Goal: Complete application form: Complete application form

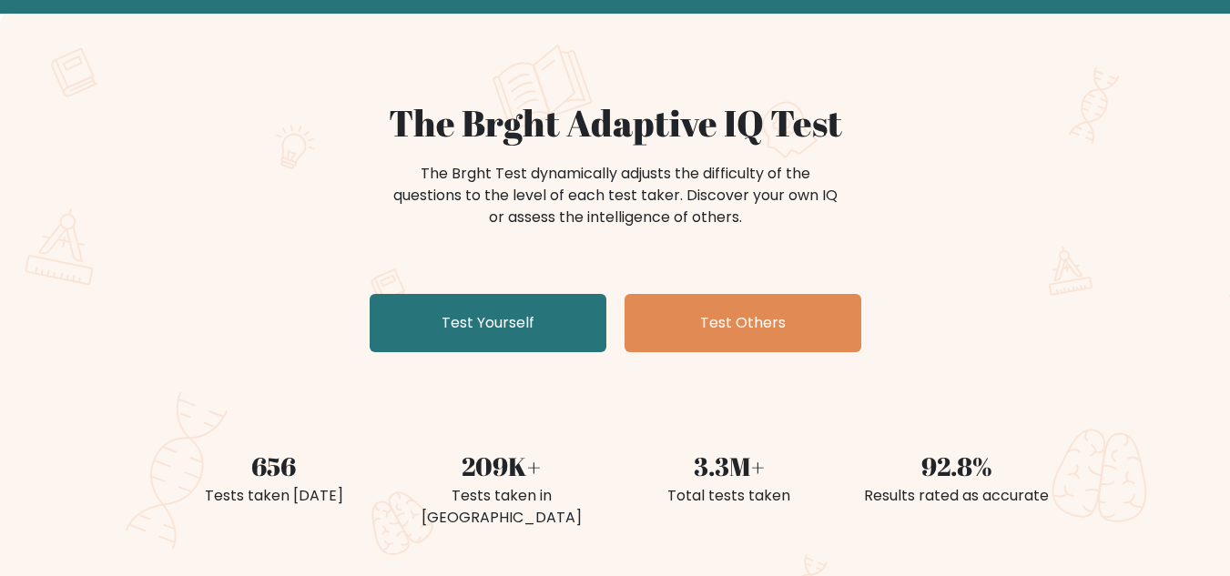
scroll to position [273, 0]
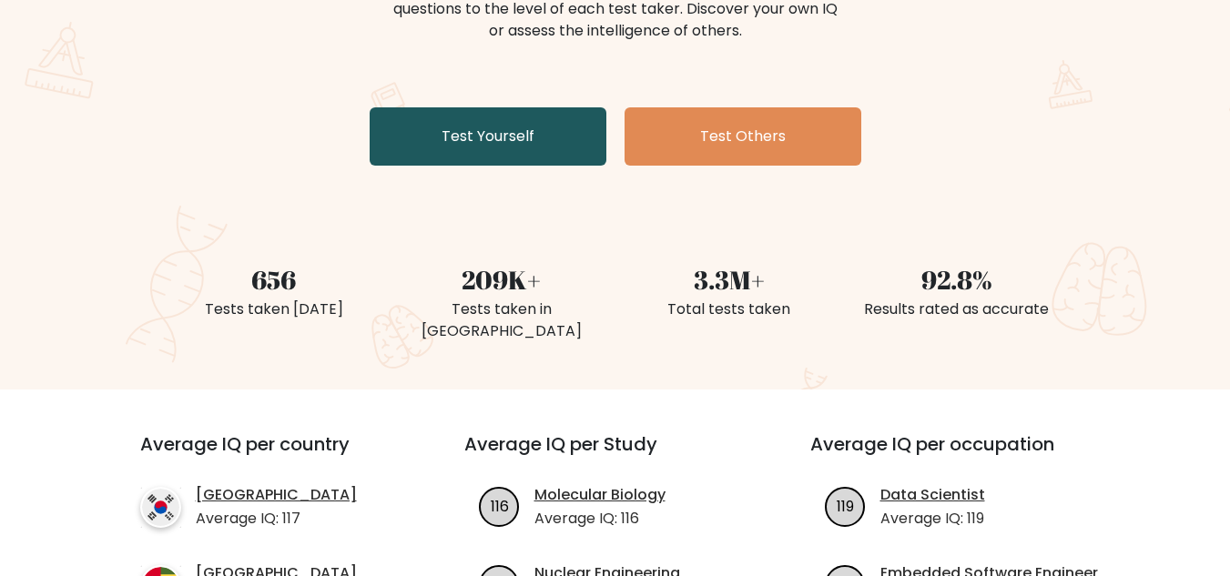
click at [501, 121] on link "Test Yourself" at bounding box center [488, 136] width 237 height 58
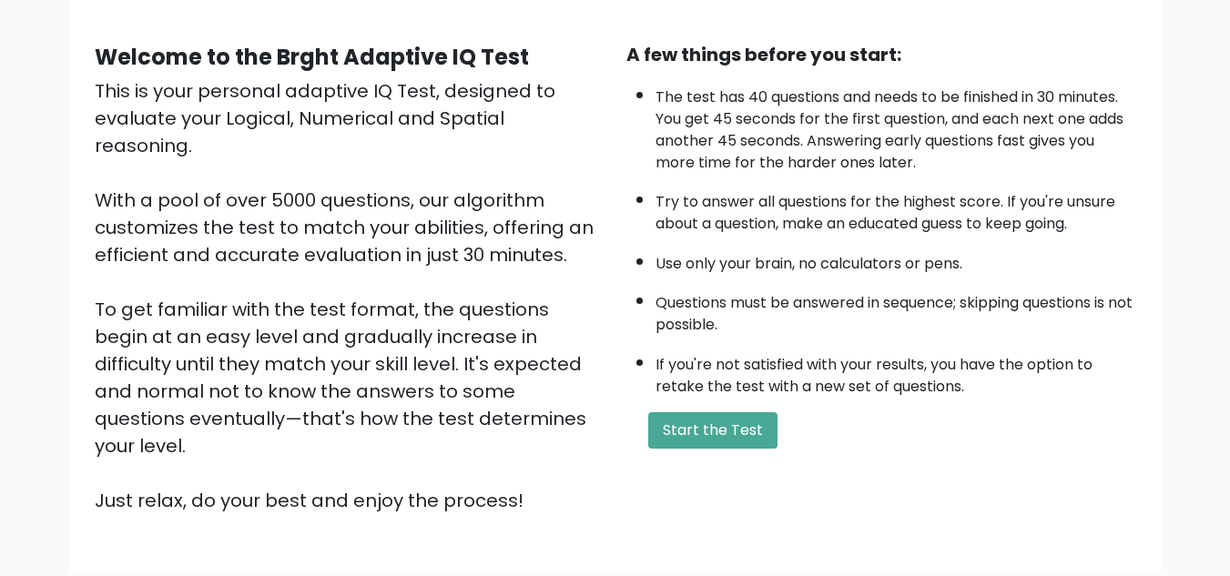
scroll to position [258, 0]
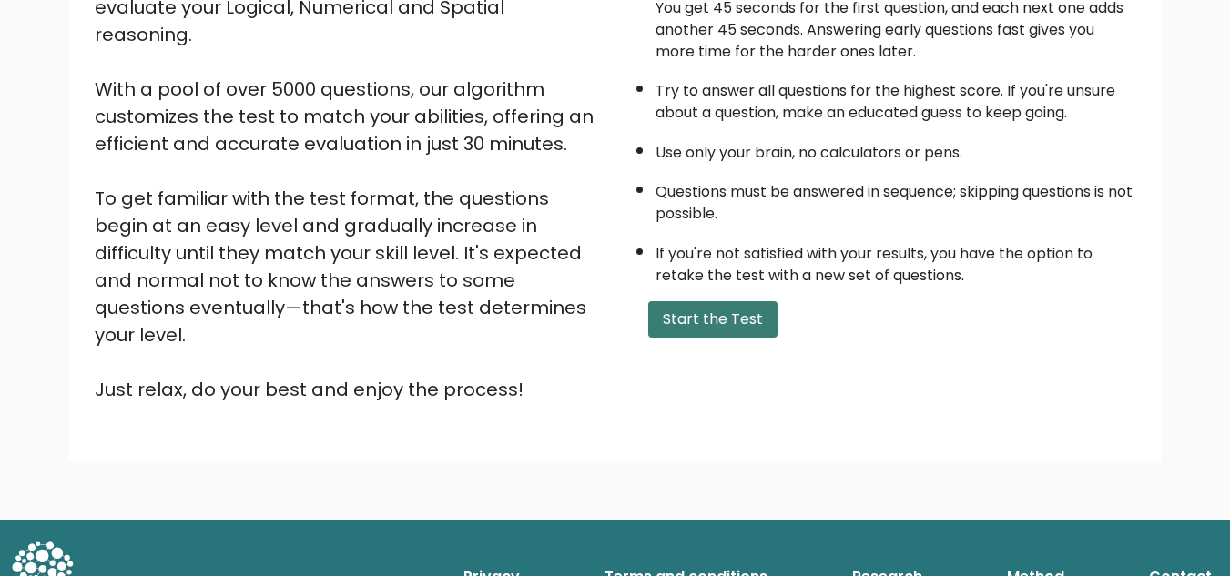
click at [737, 325] on button "Start the Test" at bounding box center [712, 319] width 129 height 36
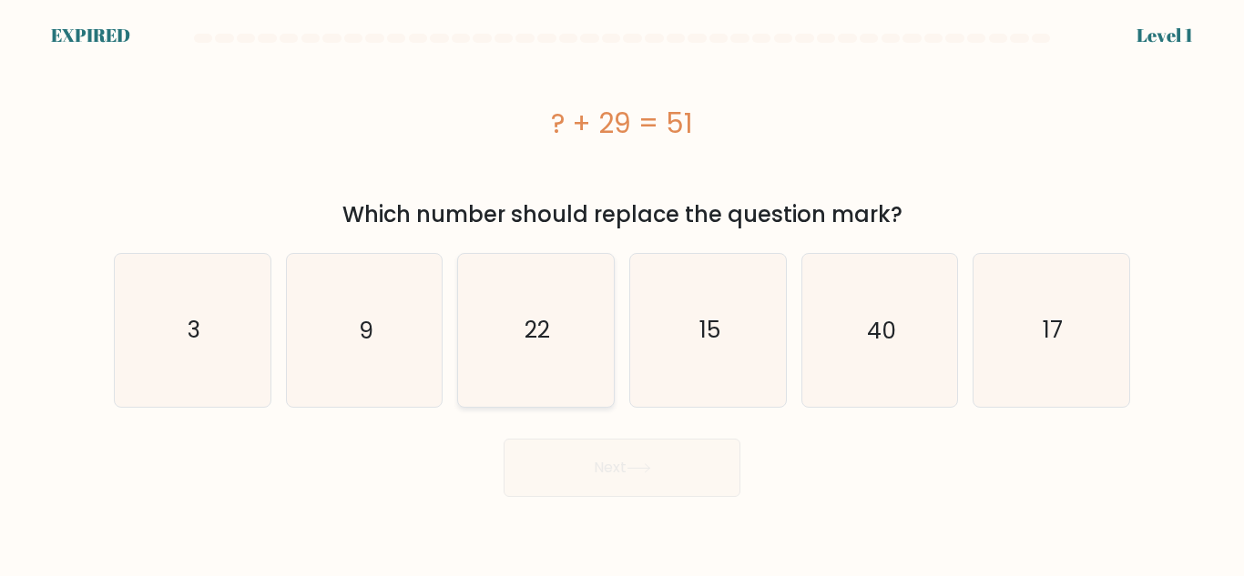
click at [590, 321] on icon "22" at bounding box center [536, 330] width 152 height 152
click at [622, 293] on input "c. 22" at bounding box center [622, 291] width 1 height 5
radio input "true"
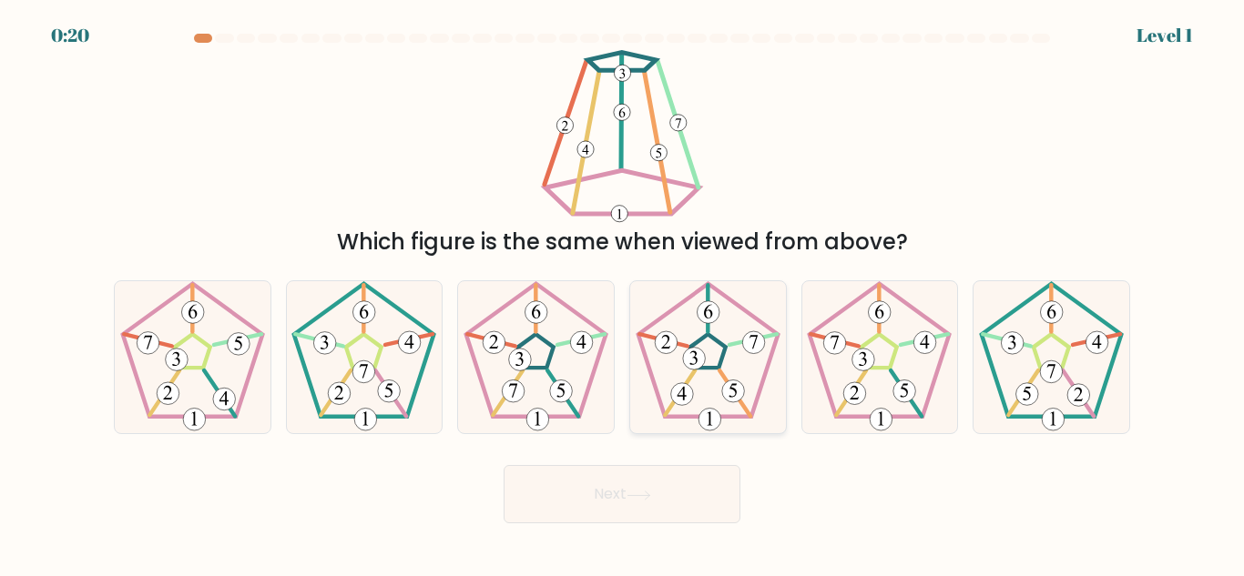
click at [710, 336] on 268 at bounding box center [708, 351] width 36 height 34
click at [623, 293] on input "d." at bounding box center [622, 291] width 1 height 5
radio input "true"
click at [671, 508] on button "Next" at bounding box center [622, 494] width 237 height 58
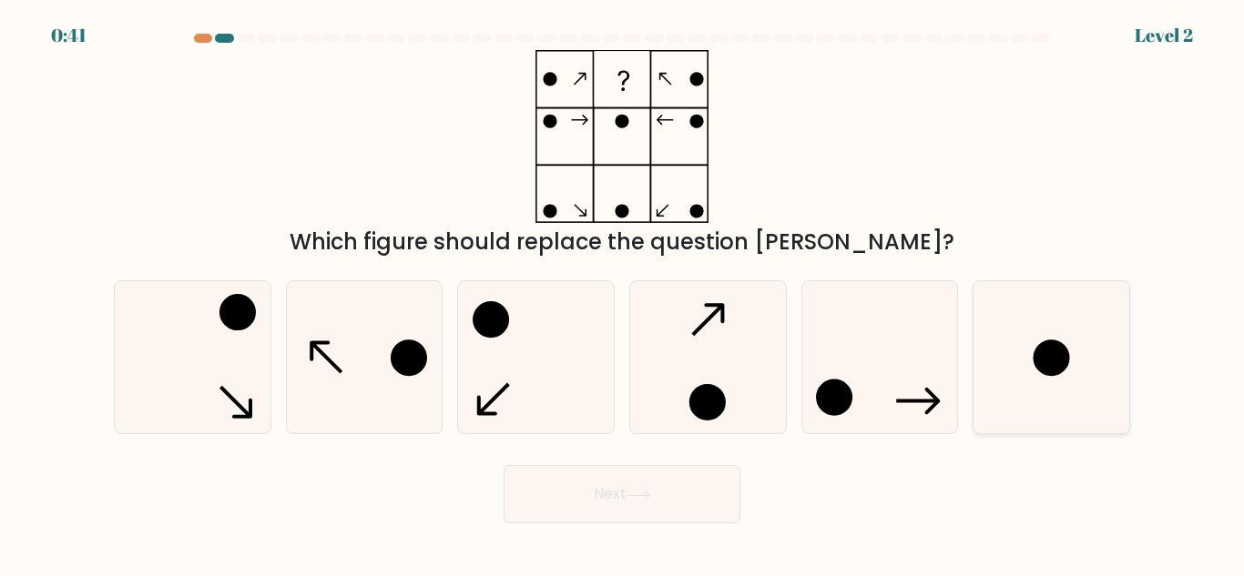
click at [1070, 360] on icon at bounding box center [1051, 357] width 152 height 152
click at [623, 293] on input "f." at bounding box center [622, 291] width 1 height 5
radio input "true"
click at [566, 484] on button "Next" at bounding box center [622, 494] width 237 height 58
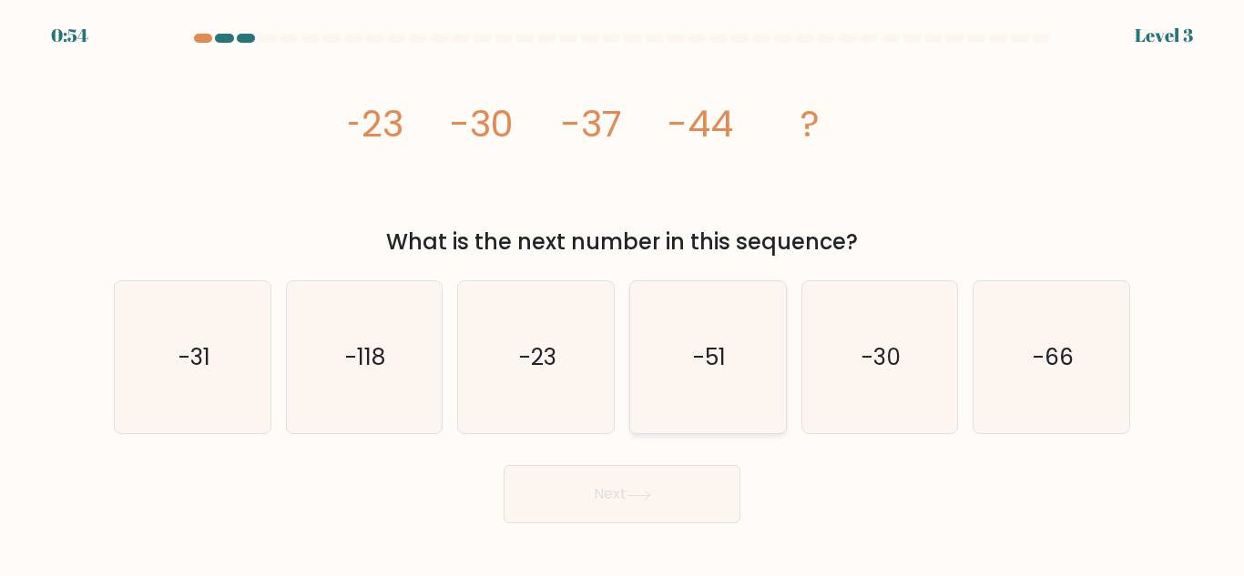
click at [732, 396] on icon "-51" at bounding box center [708, 357] width 152 height 152
click at [623, 293] on input "d. -51" at bounding box center [622, 291] width 1 height 5
radio input "true"
click at [699, 517] on button "Next" at bounding box center [622, 494] width 237 height 58
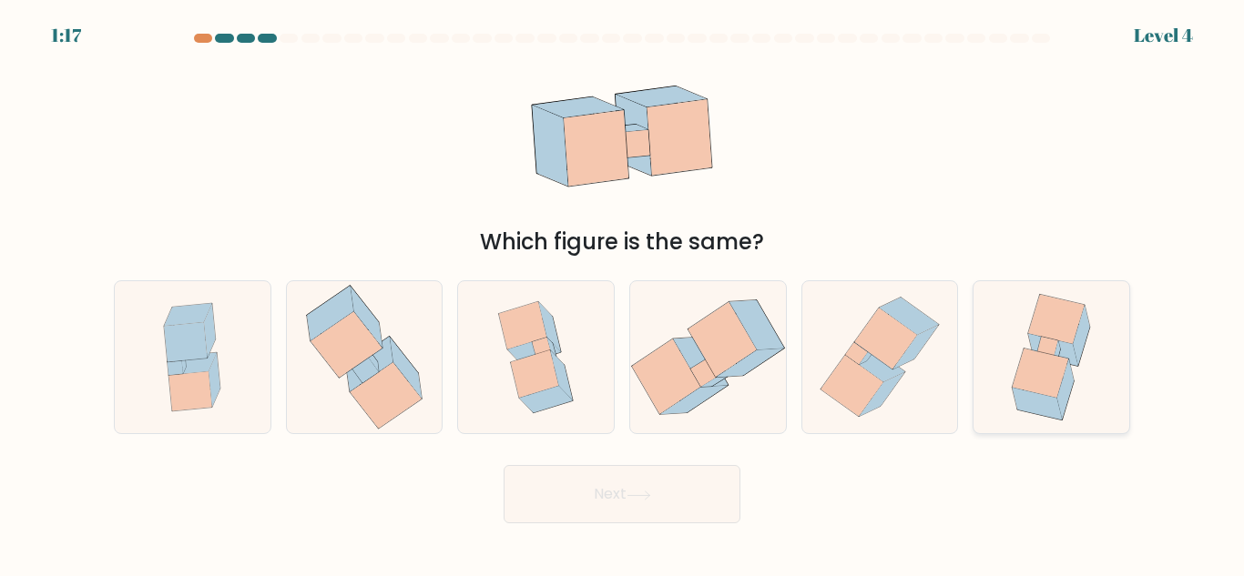
click at [1042, 399] on icon at bounding box center [1038, 404] width 50 height 32
click at [623, 293] on input "f." at bounding box center [622, 291] width 1 height 5
radio input "true"
click at [578, 491] on button "Next" at bounding box center [622, 494] width 237 height 58
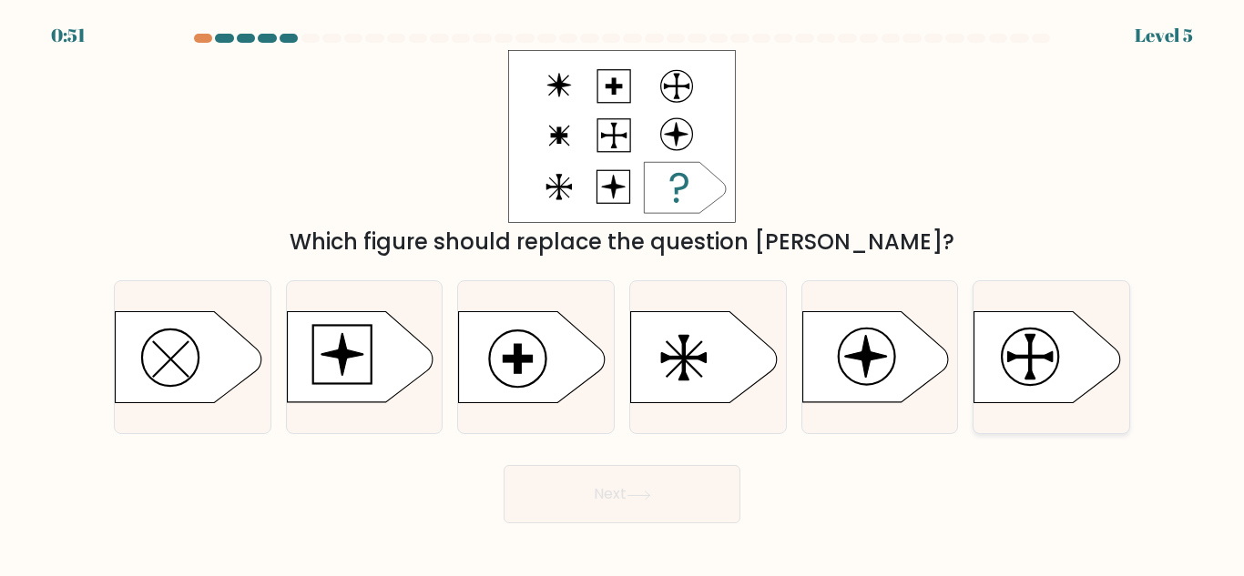
click at [1030, 345] on icon at bounding box center [1029, 340] width 11 height 12
click at [623, 293] on input "f." at bounding box center [622, 291] width 1 height 5
radio input "true"
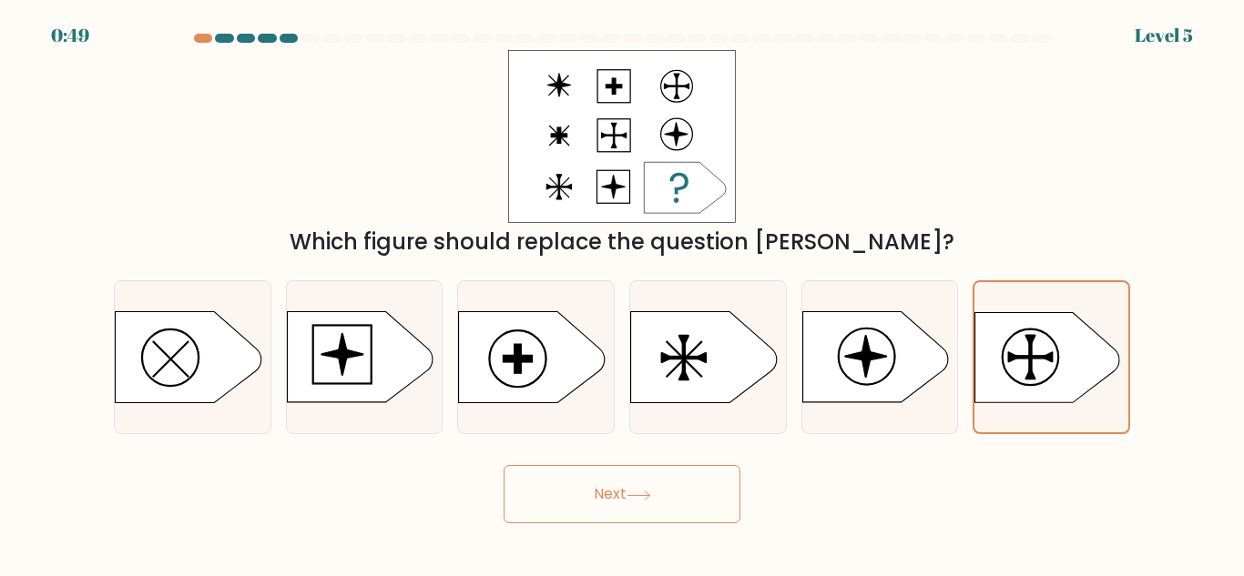
click at [558, 499] on button "Next" at bounding box center [622, 494] width 237 height 58
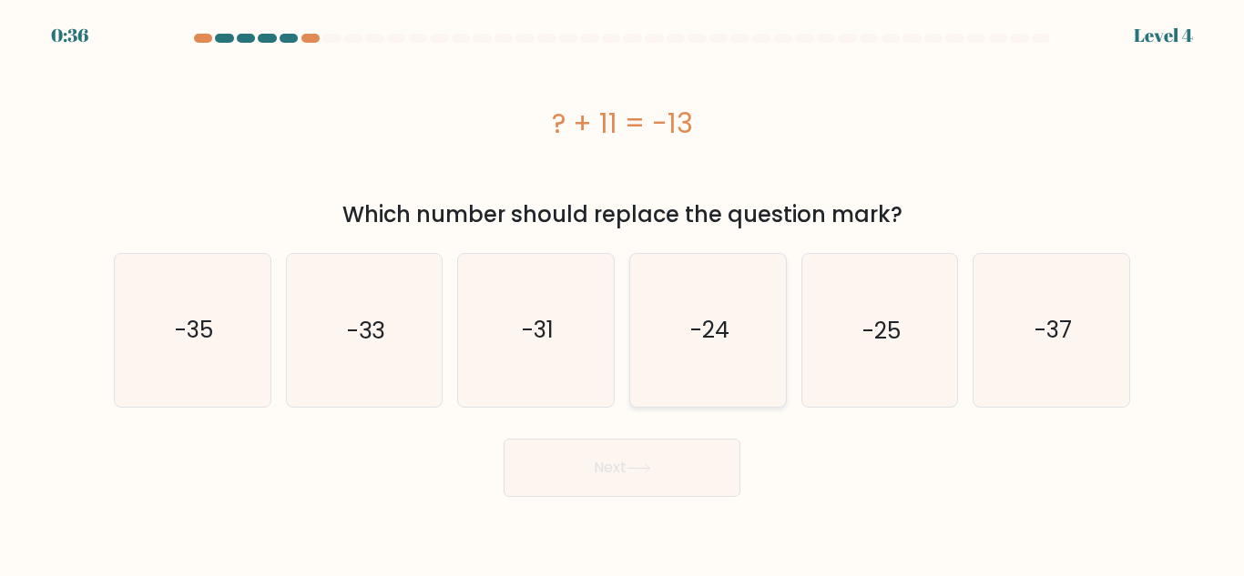
click at [693, 314] on icon "-24" at bounding box center [708, 330] width 152 height 152
click at [623, 293] on input "d. -24" at bounding box center [622, 291] width 1 height 5
radio input "true"
click at [689, 474] on button "Next" at bounding box center [622, 468] width 237 height 58
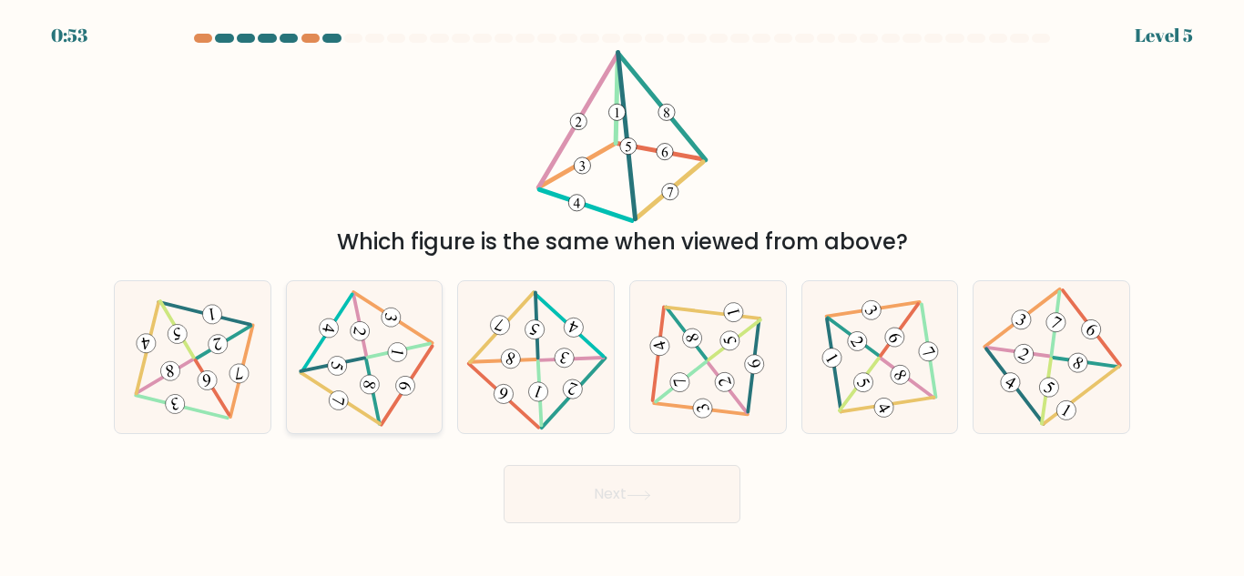
click at [373, 384] on g at bounding box center [364, 360] width 169 height 170
click at [622, 293] on input "b." at bounding box center [622, 291] width 1 height 5
radio input "true"
click at [623, 499] on button "Next" at bounding box center [622, 494] width 237 height 58
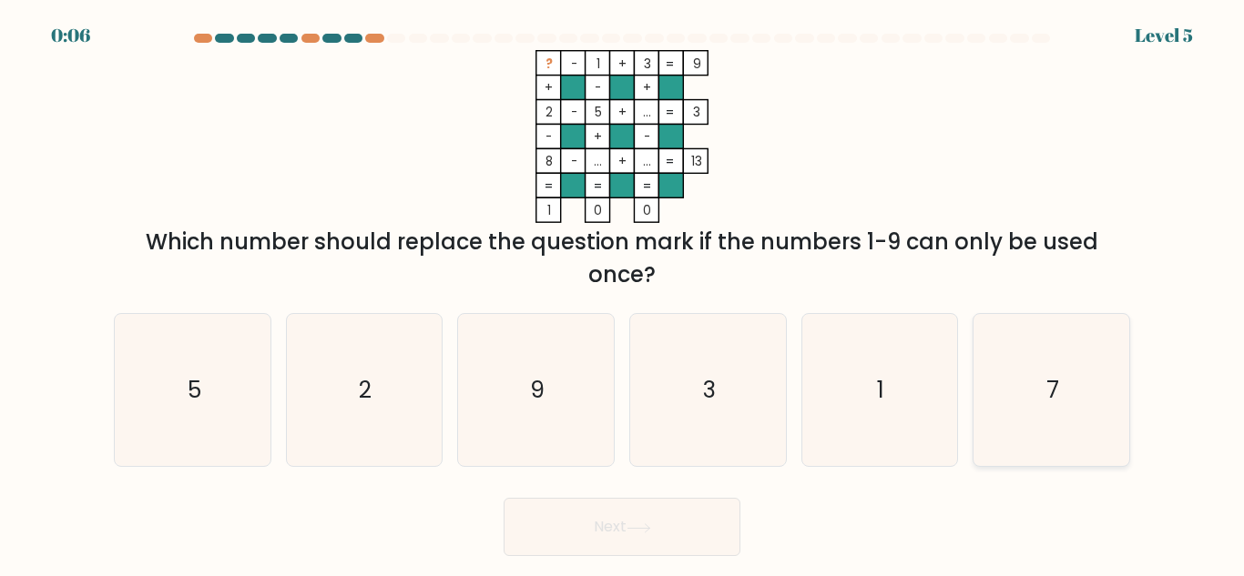
click at [1080, 384] on icon "7" at bounding box center [1051, 390] width 152 height 152
click at [623, 293] on input "f. 7" at bounding box center [622, 291] width 1 height 5
radio input "true"
click at [625, 509] on button "Next" at bounding box center [622, 527] width 237 height 58
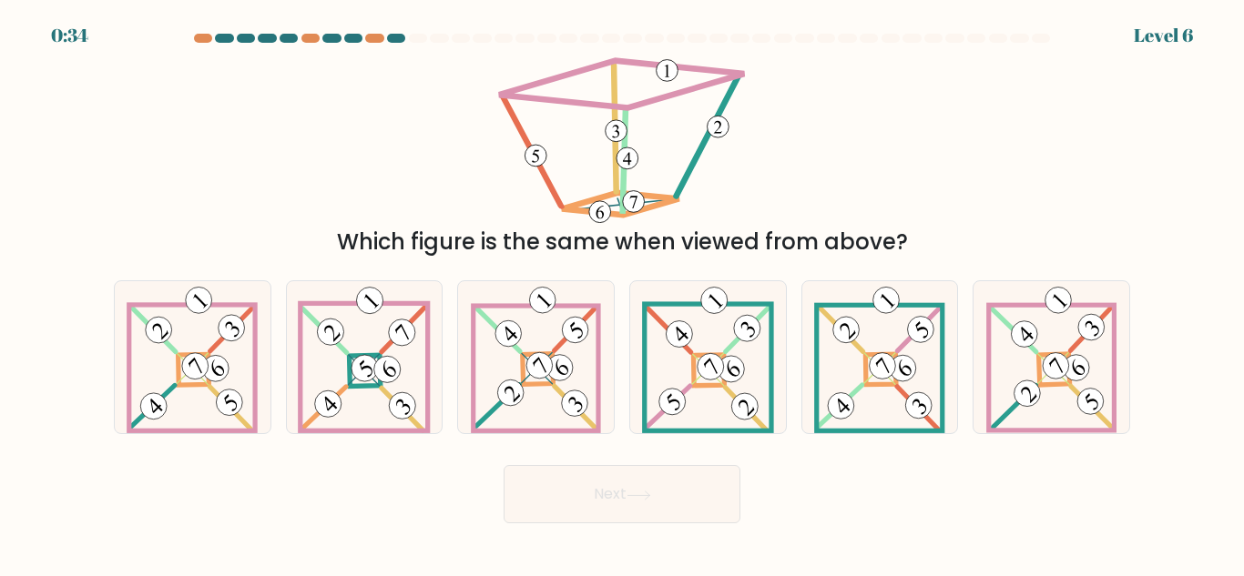
drag, startPoint x: 554, startPoint y: 360, endPoint x: 654, endPoint y: 457, distance: 139.7
click at [554, 361] on 891 at bounding box center [560, 368] width 36 height 36
click at [622, 293] on input "c." at bounding box center [622, 291] width 1 height 5
radio input "true"
click at [660, 494] on button "Next" at bounding box center [622, 494] width 237 height 58
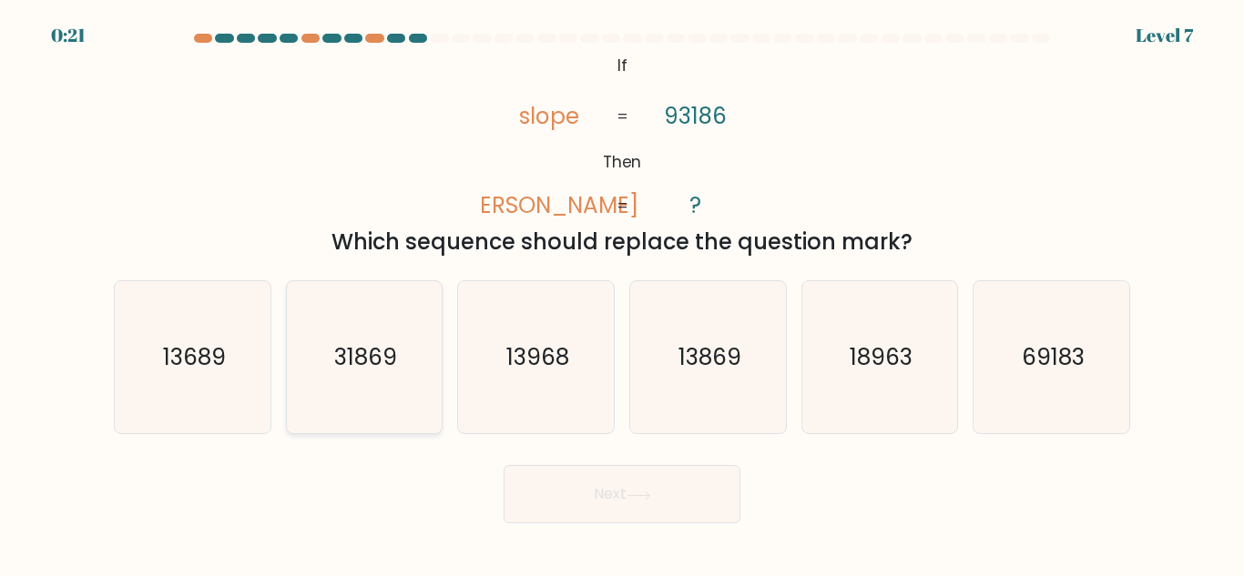
click at [358, 364] on text "31869" at bounding box center [365, 357] width 63 height 32
click at [622, 293] on input "b. 31869" at bounding box center [622, 291] width 1 height 5
radio input "true"
click at [562, 482] on button "Next" at bounding box center [622, 494] width 237 height 58
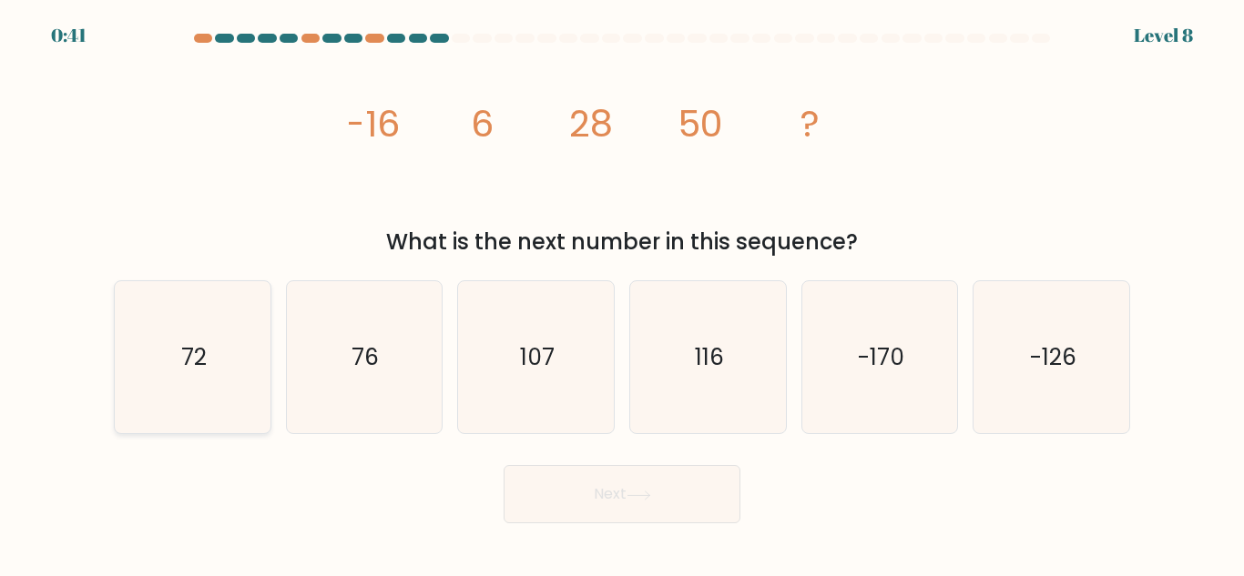
click at [183, 317] on icon "72" at bounding box center [193, 357] width 152 height 152
click at [622, 293] on input "a. 72" at bounding box center [622, 291] width 1 height 5
radio input "true"
click at [644, 504] on button "Next" at bounding box center [622, 494] width 237 height 58
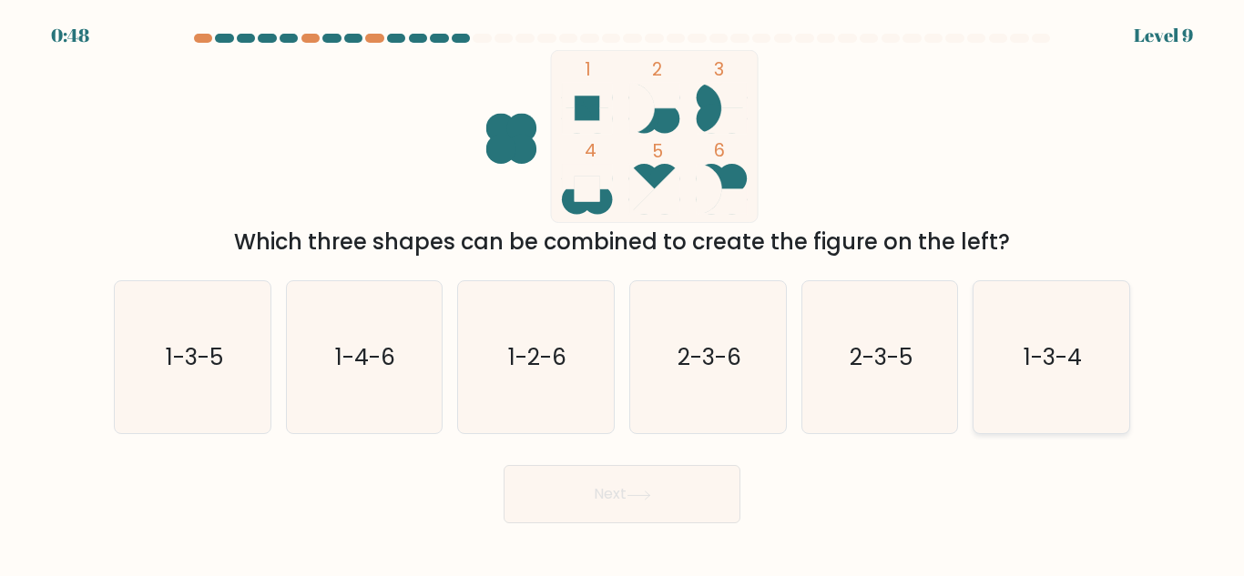
click at [1084, 365] on icon "1-3-4" at bounding box center [1051, 357] width 152 height 152
click at [623, 293] on input "f. 1-3-4" at bounding box center [622, 291] width 1 height 5
radio input "true"
click at [614, 498] on button "Next" at bounding box center [622, 494] width 237 height 58
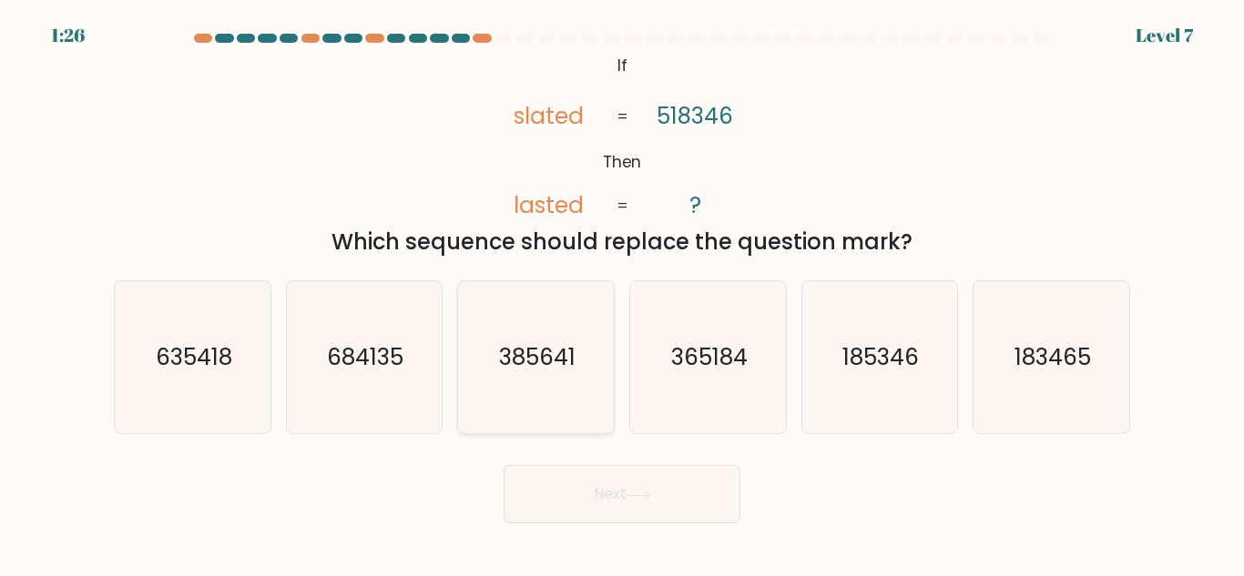
drag, startPoint x: 558, startPoint y: 366, endPoint x: 565, endPoint y: 380, distance: 15.1
click at [564, 373] on text "385641" at bounding box center [537, 357] width 76 height 32
click at [580, 397] on icon "385641" at bounding box center [536, 357] width 152 height 152
click at [622, 293] on input "c. 385641" at bounding box center [622, 291] width 1 height 5
radio input "true"
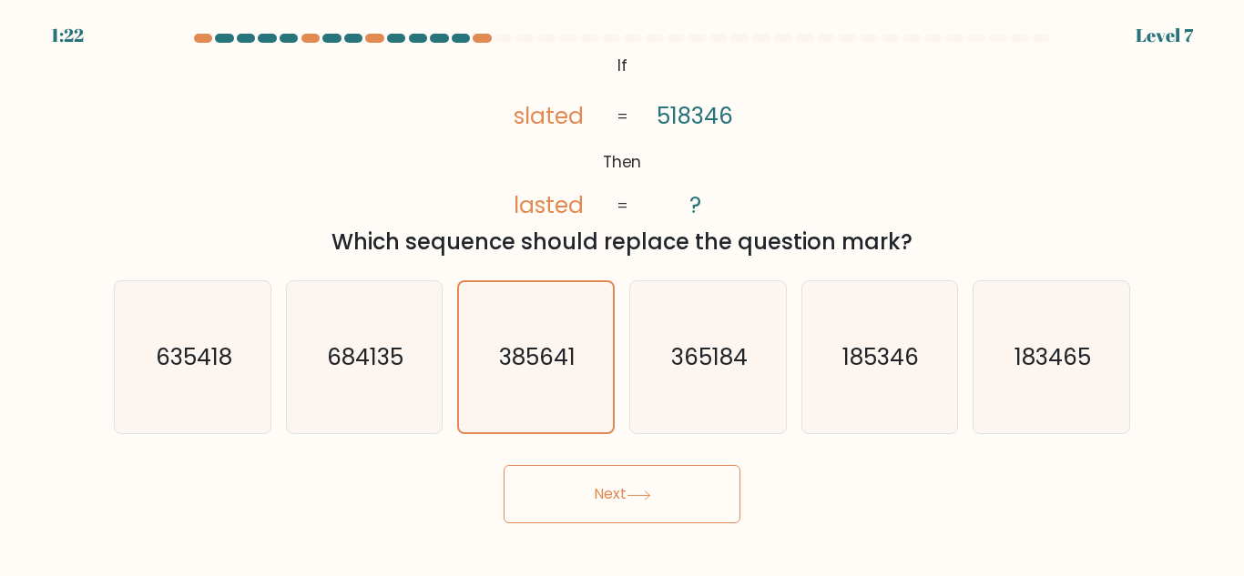
click at [607, 499] on button "Next" at bounding box center [622, 494] width 237 height 58
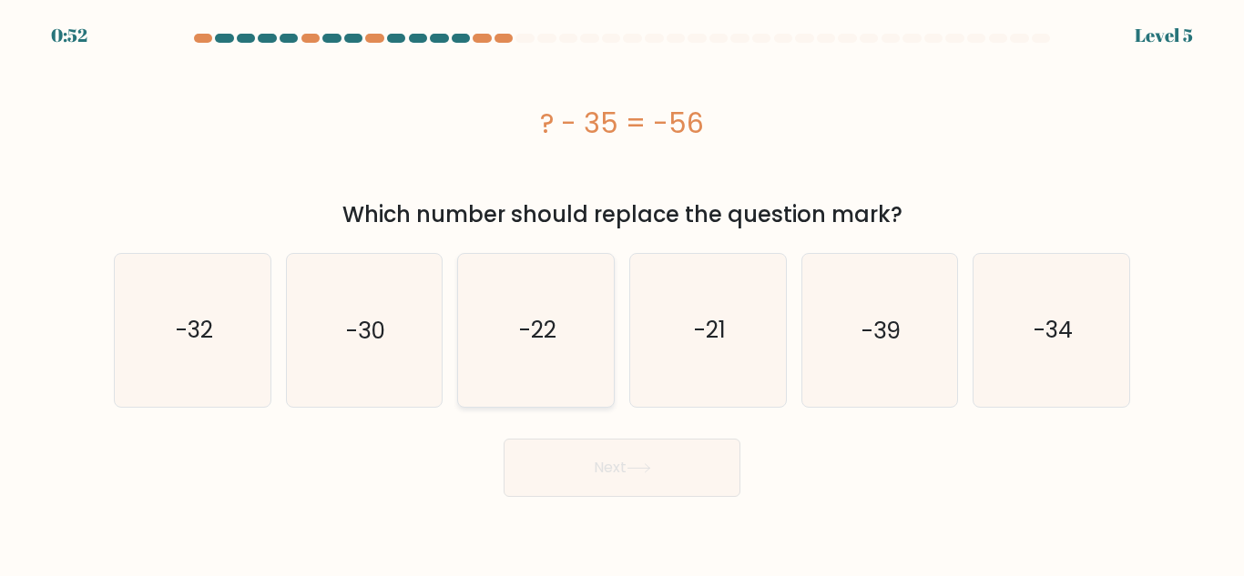
click at [525, 370] on icon "-22" at bounding box center [536, 330] width 152 height 152
click at [622, 293] on input "c. -22" at bounding box center [622, 291] width 1 height 5
radio input "true"
click at [680, 335] on icon "-21" at bounding box center [708, 330] width 152 height 152
click at [623, 293] on input "d. -21" at bounding box center [622, 291] width 1 height 5
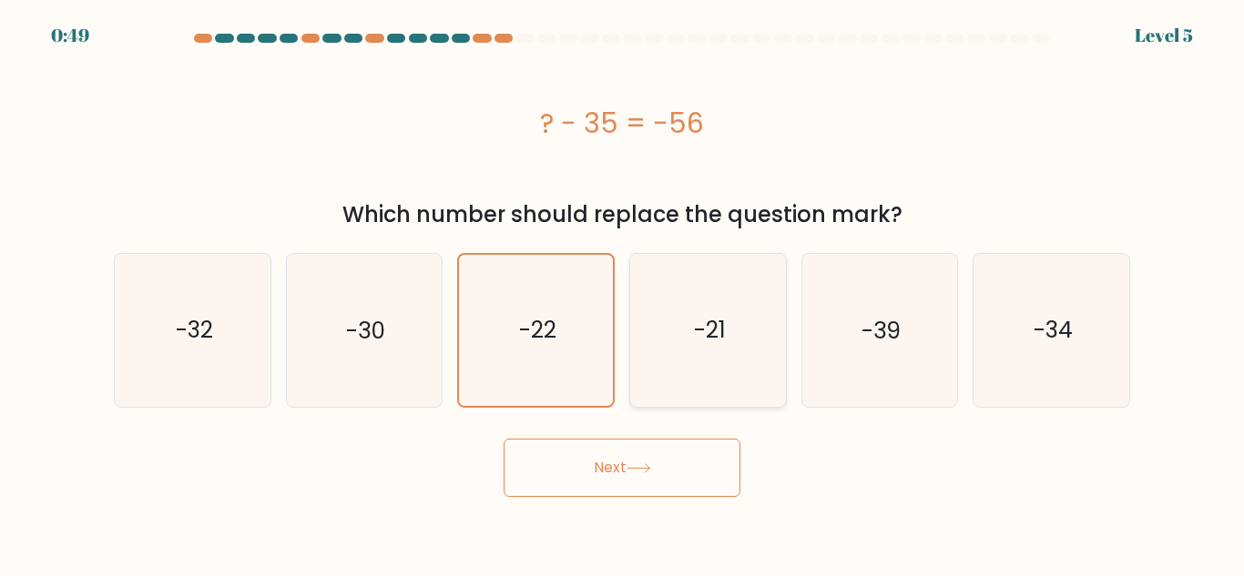
radio input "true"
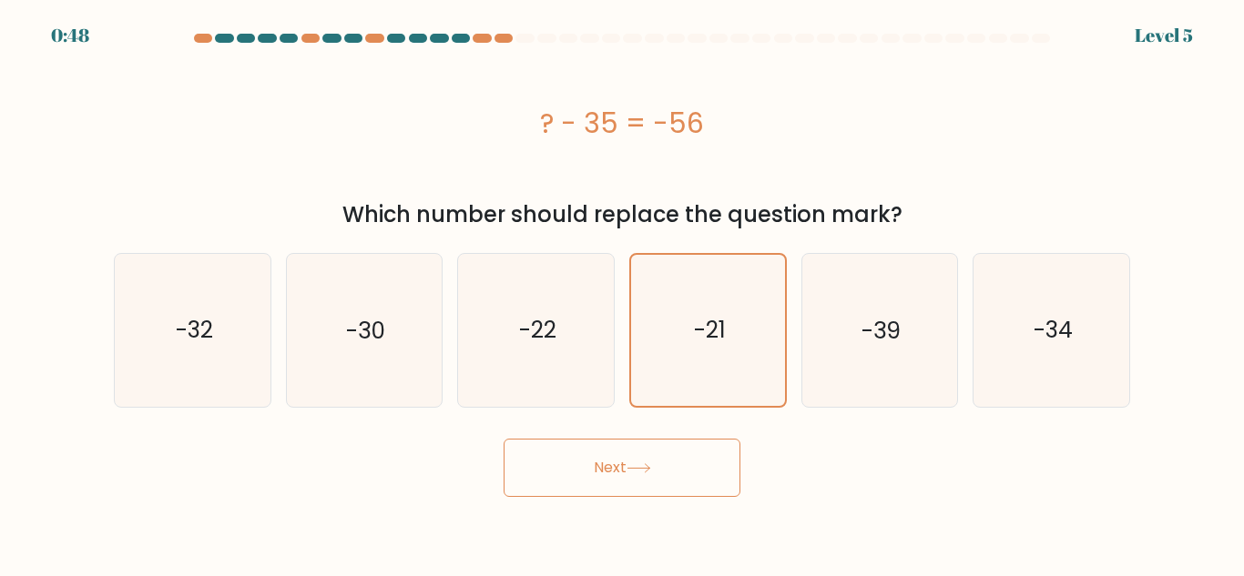
click at [673, 480] on button "Next" at bounding box center [622, 468] width 237 height 58
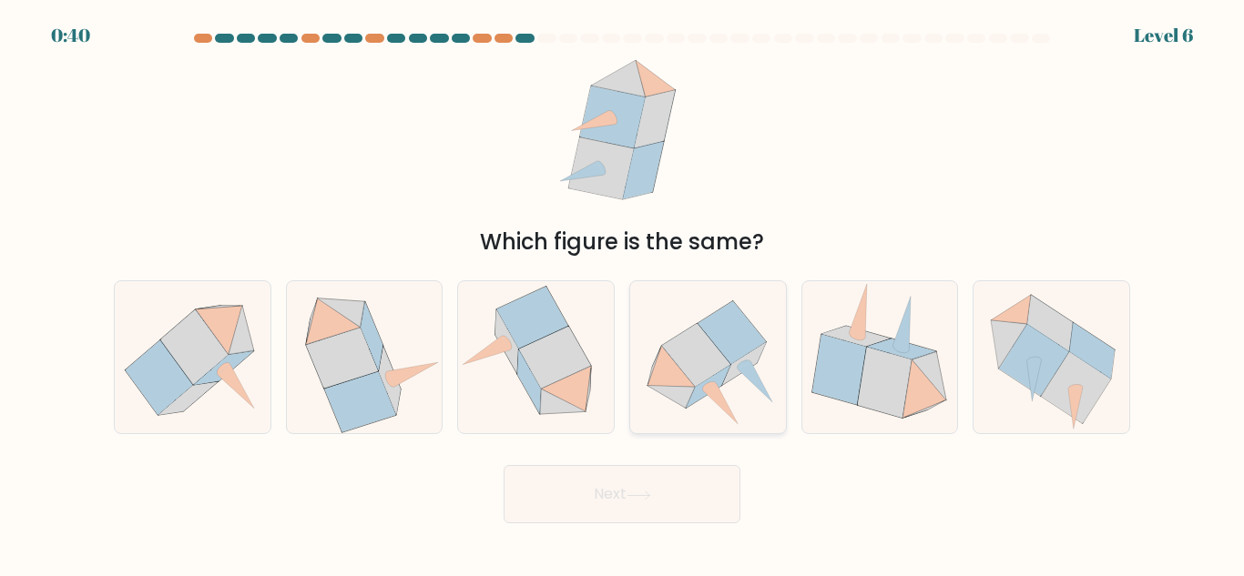
click at [740, 364] on icon at bounding box center [745, 365] width 14 height 9
click at [623, 293] on input "d." at bounding box center [622, 291] width 1 height 5
radio input "true"
click at [606, 494] on button "Next" at bounding box center [622, 494] width 237 height 58
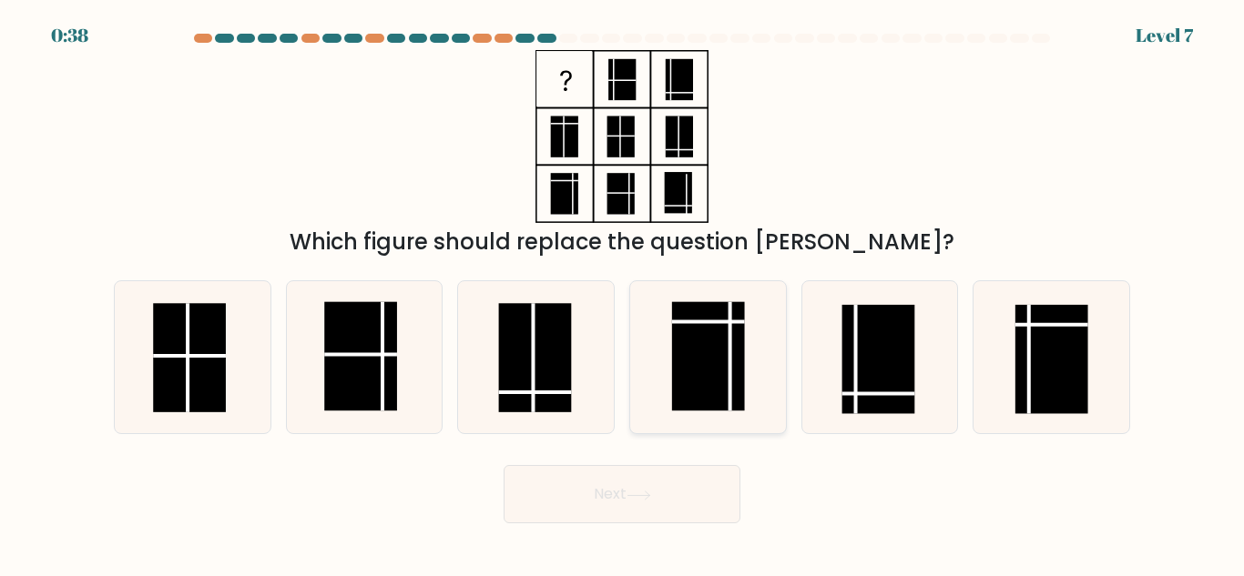
drag, startPoint x: 714, startPoint y: 367, endPoint x: 726, endPoint y: 358, distance: 14.9
click at [716, 365] on rect at bounding box center [708, 356] width 73 height 109
click at [623, 293] on input "d." at bounding box center [622, 291] width 1 height 5
radio input "true"
click at [607, 489] on button "Next" at bounding box center [622, 494] width 237 height 58
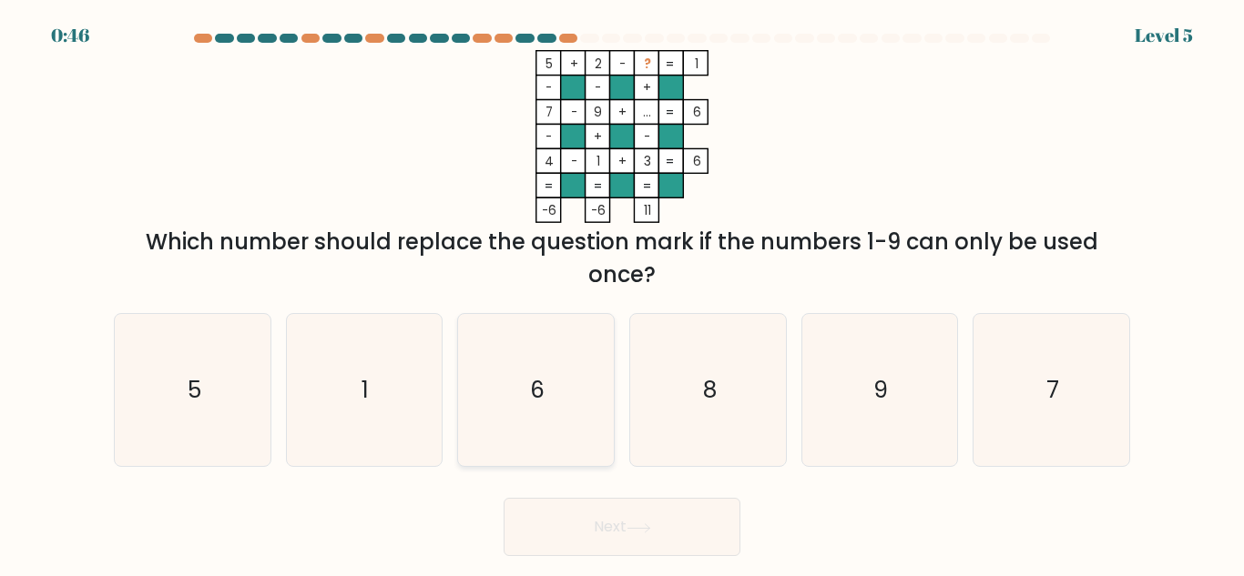
click at [518, 407] on icon "6" at bounding box center [536, 390] width 152 height 152
click at [622, 293] on input "c. 6" at bounding box center [622, 291] width 1 height 5
radio input "true"
click at [576, 542] on button "Next" at bounding box center [622, 527] width 237 height 58
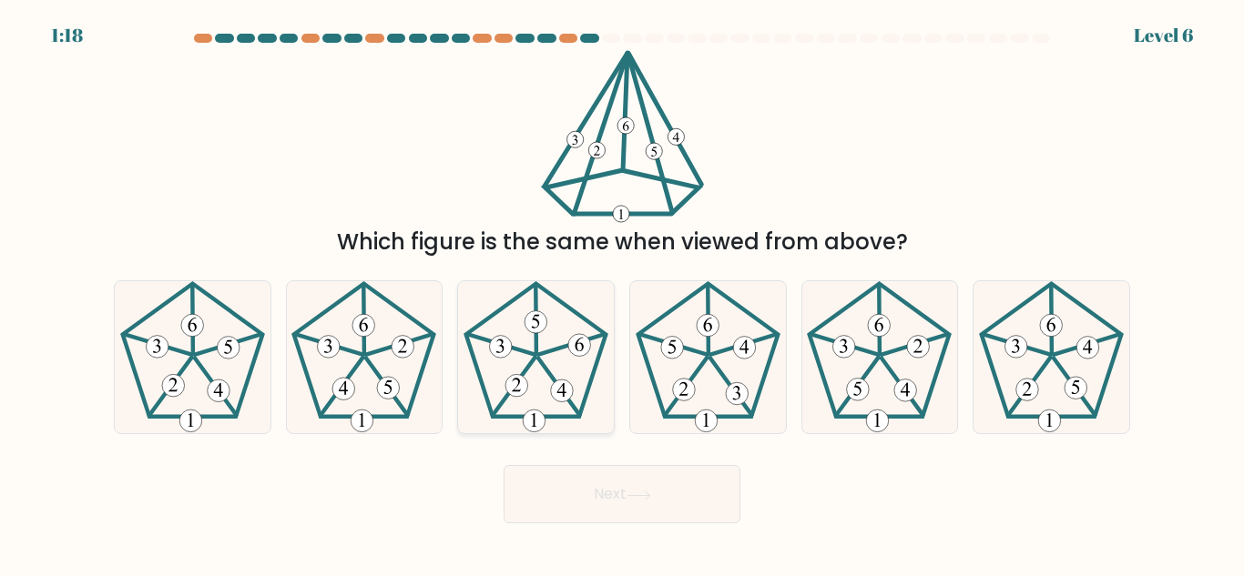
click at [573, 359] on icon at bounding box center [536, 357] width 152 height 152
click at [622, 293] on input "c." at bounding box center [622, 291] width 1 height 5
radio input "true"
click at [567, 498] on button "Next" at bounding box center [622, 494] width 237 height 58
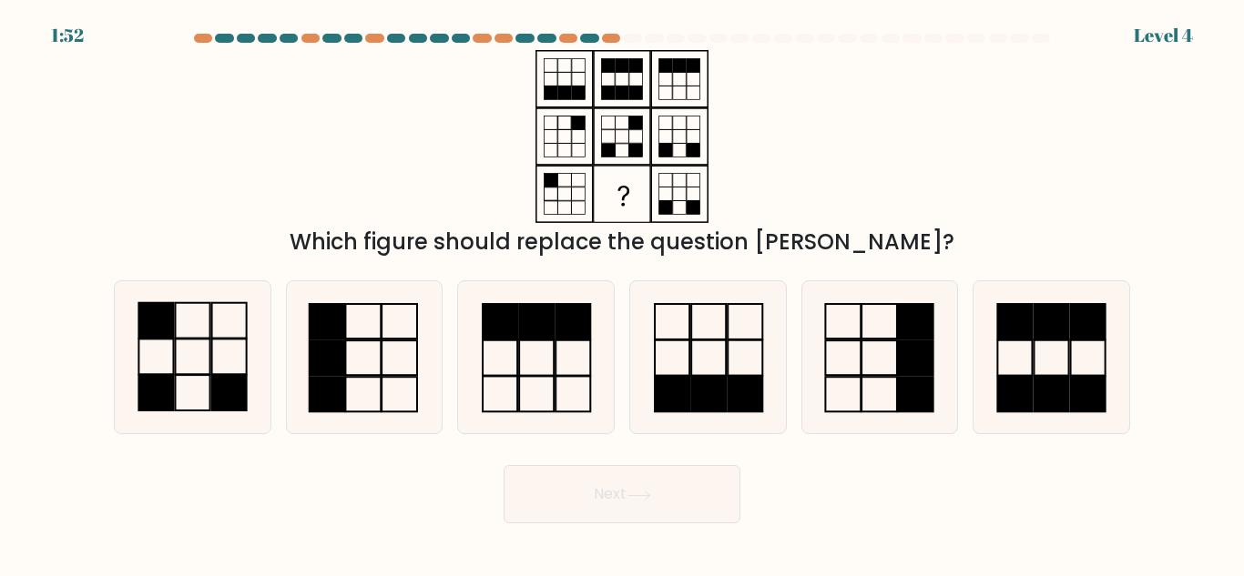
click at [615, 207] on rect at bounding box center [622, 194] width 55 height 55
click at [199, 369] on icon at bounding box center [193, 357] width 152 height 152
click at [622, 293] on input "a." at bounding box center [622, 291] width 1 height 5
radio input "true"
click at [634, 480] on button "Next" at bounding box center [622, 494] width 237 height 58
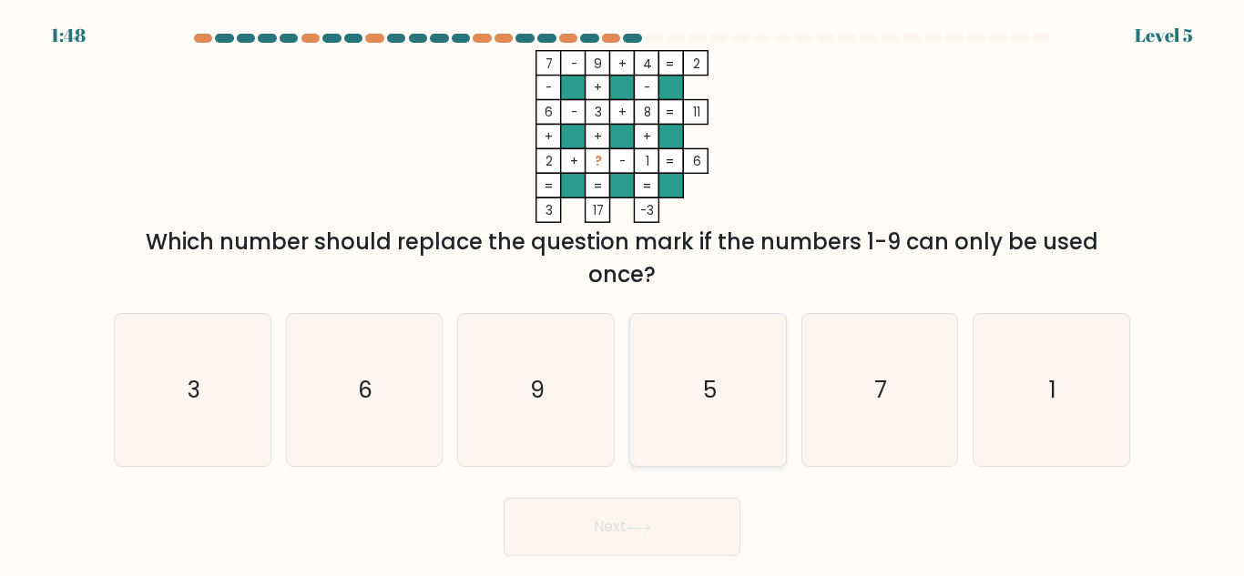
click at [718, 444] on icon "5" at bounding box center [708, 390] width 152 height 152
click at [623, 293] on input "d. 5" at bounding box center [622, 291] width 1 height 5
radio input "true"
click at [624, 529] on button "Next" at bounding box center [622, 527] width 237 height 58
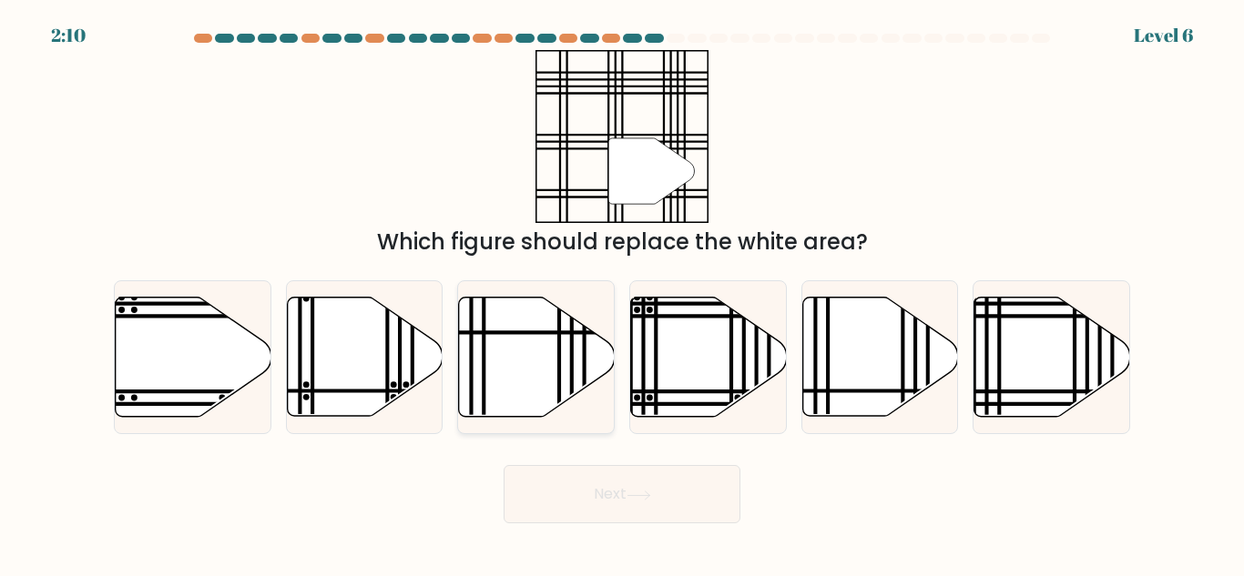
click at [525, 357] on icon at bounding box center [537, 357] width 156 height 119
click at [622, 293] on input "c." at bounding box center [622, 291] width 1 height 5
radio input "true"
click at [626, 491] on button "Next" at bounding box center [622, 494] width 237 height 58
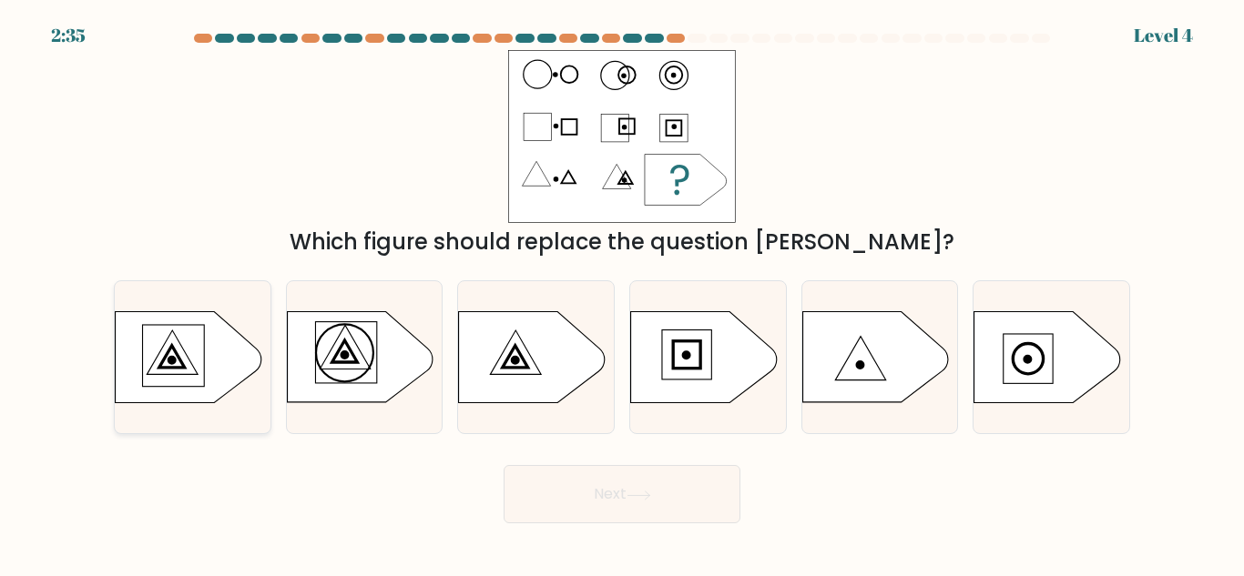
click at [184, 348] on icon at bounding box center [189, 357] width 146 height 91
click at [622, 293] on input "a." at bounding box center [622, 291] width 1 height 5
radio input "true"
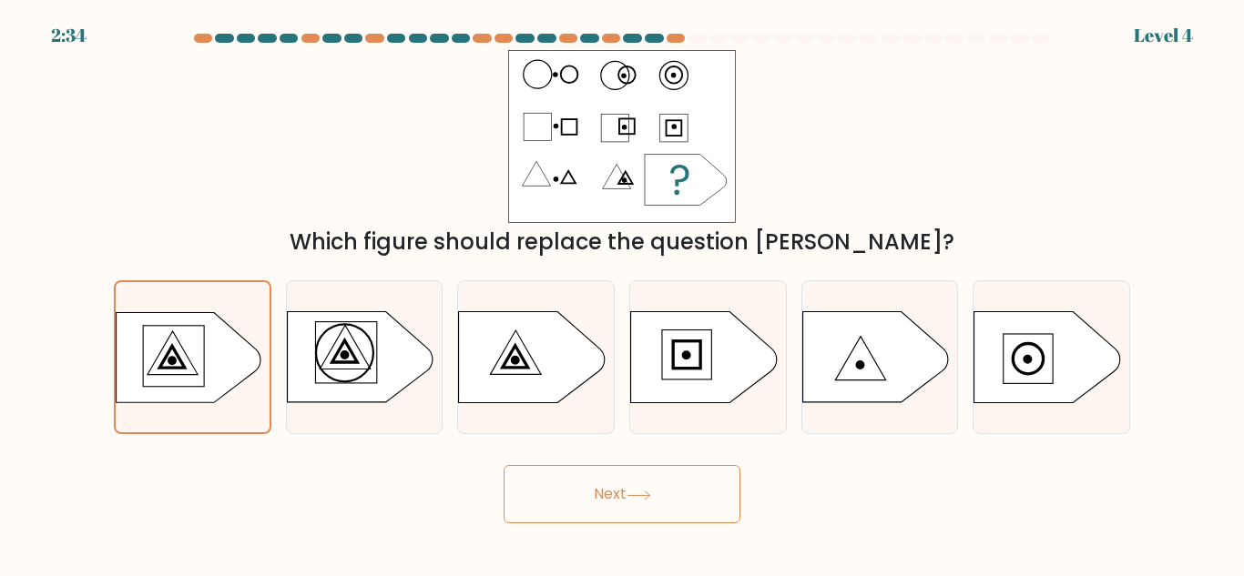
click at [685, 483] on button "Next" at bounding box center [622, 494] width 237 height 58
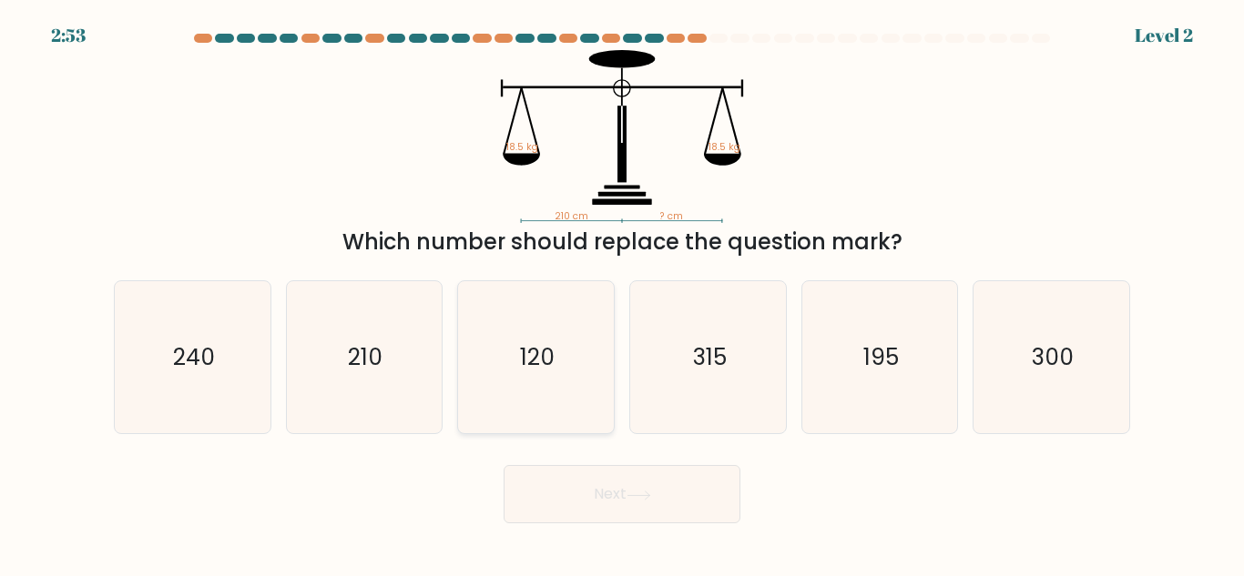
click at [468, 369] on icon "120" at bounding box center [536, 357] width 152 height 152
click at [622, 293] on input "c. 120" at bounding box center [622, 291] width 1 height 5
radio input "true"
click at [582, 482] on button "Next" at bounding box center [622, 494] width 237 height 58
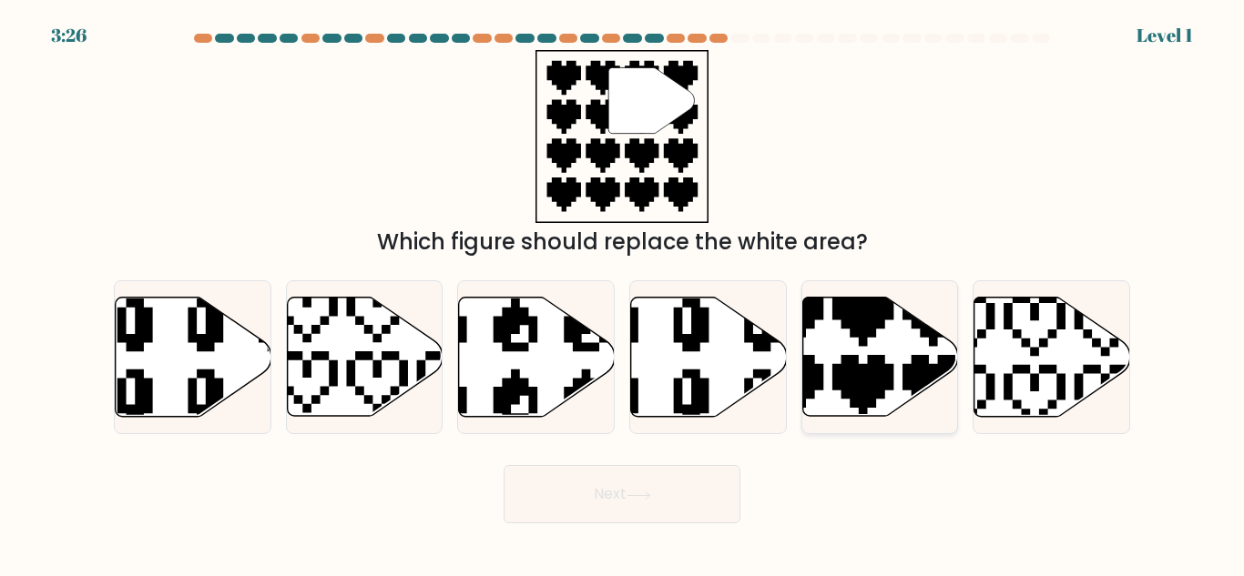
click at [838, 387] on icon at bounding box center [827, 421] width 273 height 273
click at [623, 293] on input "e." at bounding box center [622, 291] width 1 height 5
radio input "true"
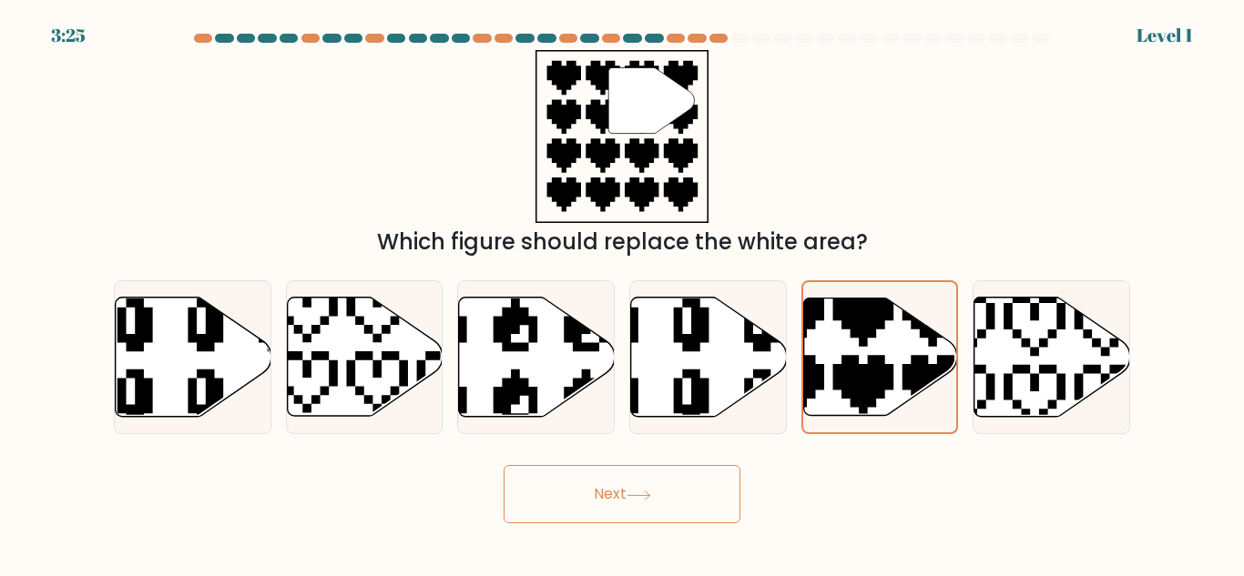
click at [694, 494] on button "Next" at bounding box center [622, 494] width 237 height 58
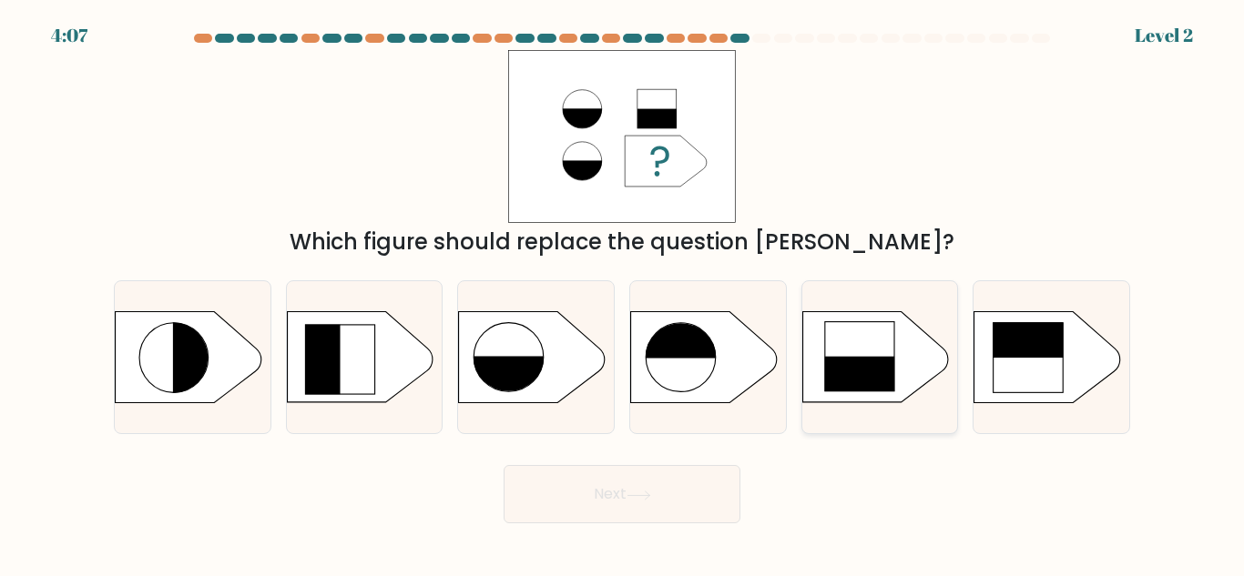
click at [858, 377] on rect at bounding box center [859, 392] width 71 height 71
click at [623, 293] on input "e." at bounding box center [622, 291] width 1 height 5
radio input "true"
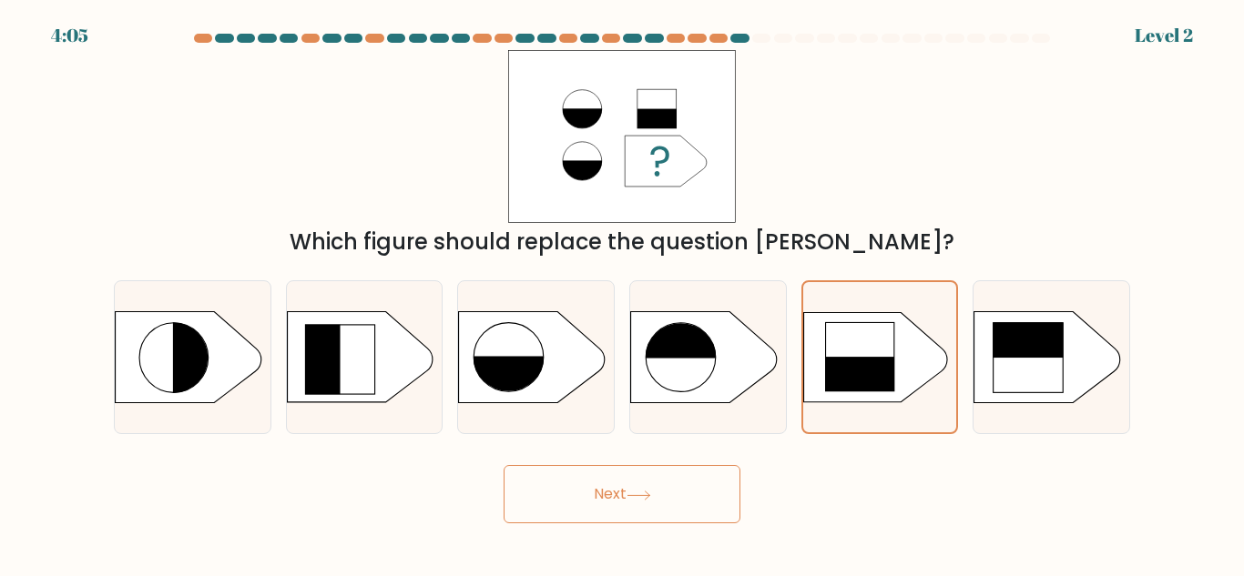
click at [633, 496] on icon at bounding box center [639, 496] width 25 height 10
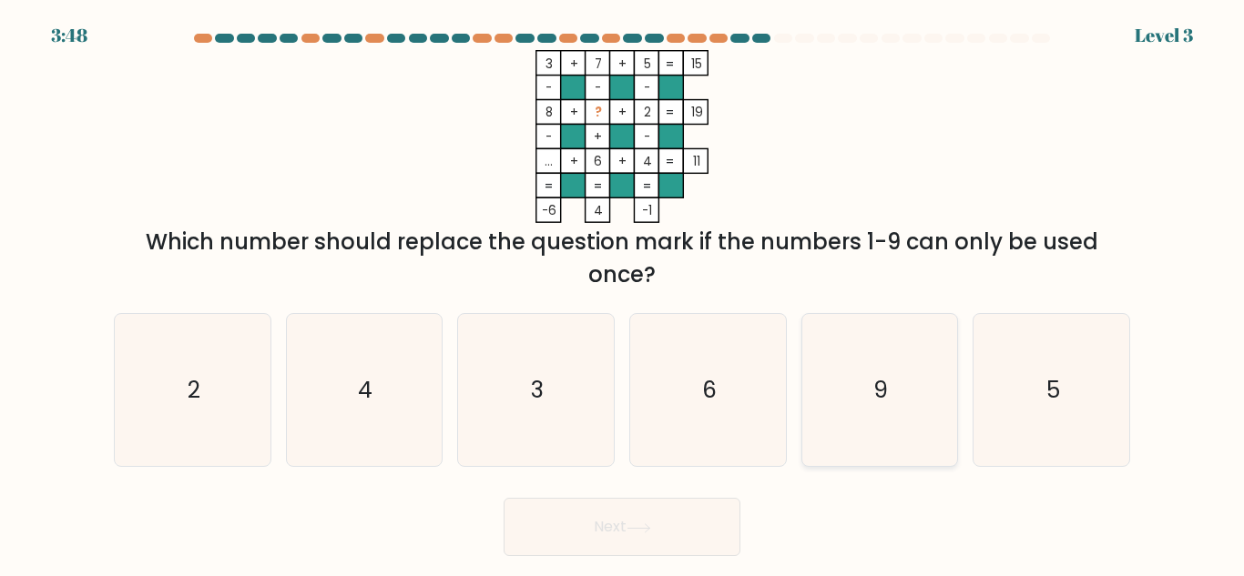
click at [917, 396] on icon "9" at bounding box center [879, 390] width 152 height 152
click at [623, 293] on input "e. 9" at bounding box center [622, 291] width 1 height 5
radio input "true"
click at [714, 506] on button "Next" at bounding box center [622, 527] width 237 height 58
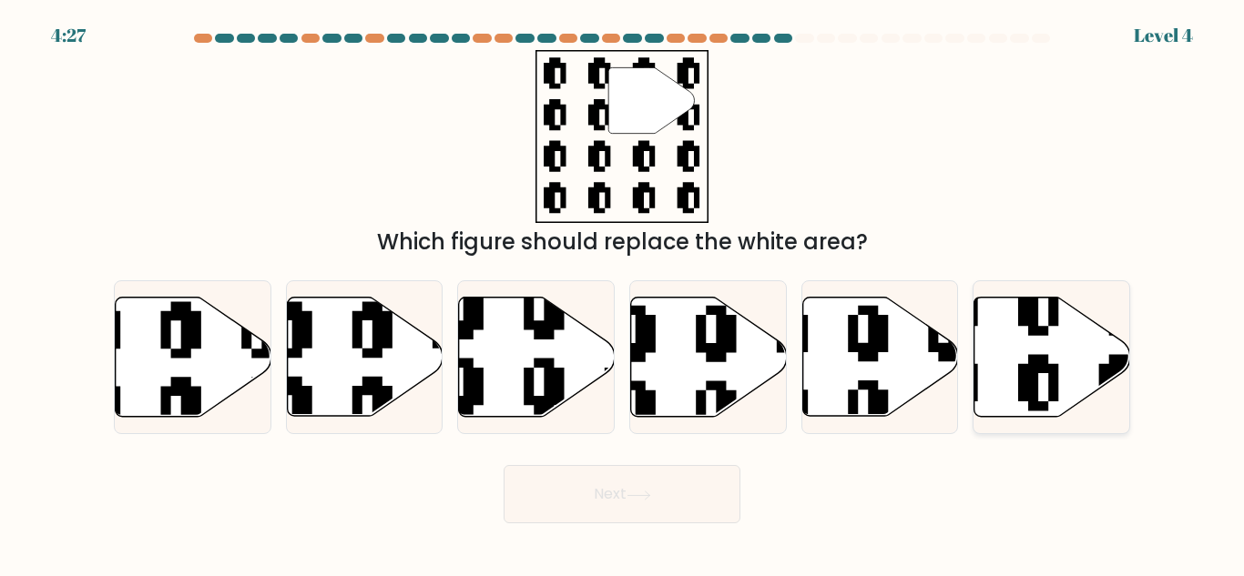
click at [1034, 372] on icon at bounding box center [998, 421] width 282 height 282
click at [623, 293] on input "f." at bounding box center [622, 291] width 1 height 5
radio input "true"
click at [533, 506] on button "Next" at bounding box center [622, 494] width 237 height 58
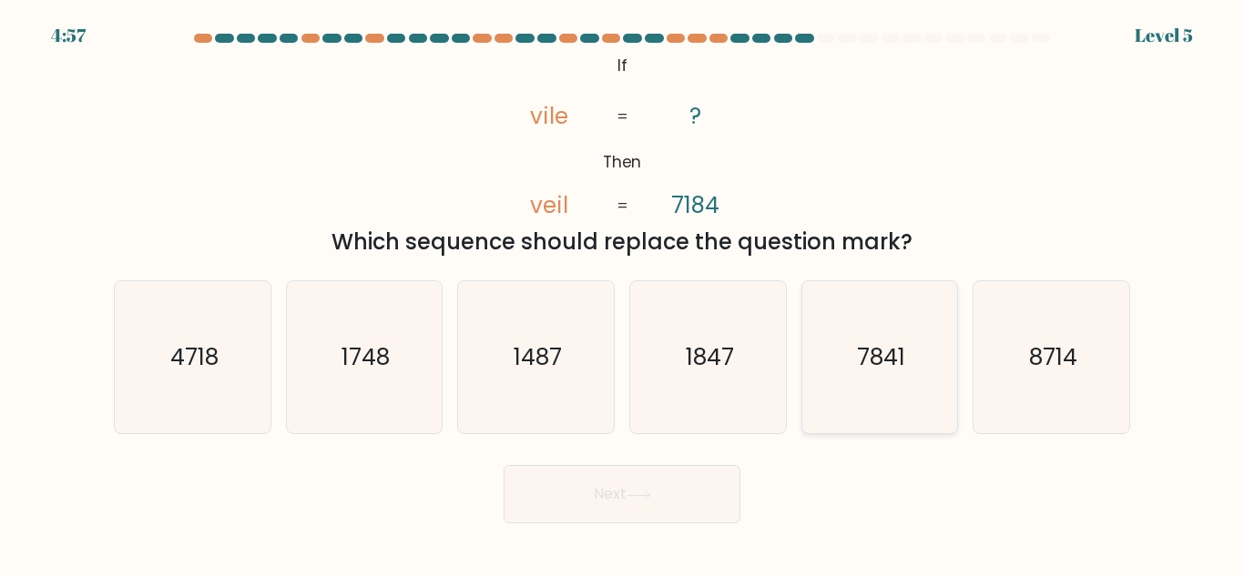
click at [838, 382] on icon "7841" at bounding box center [879, 357] width 152 height 152
click at [623, 293] on input "e. 7841" at bounding box center [622, 291] width 1 height 5
radio input "true"
click at [625, 479] on button "Next" at bounding box center [622, 494] width 237 height 58
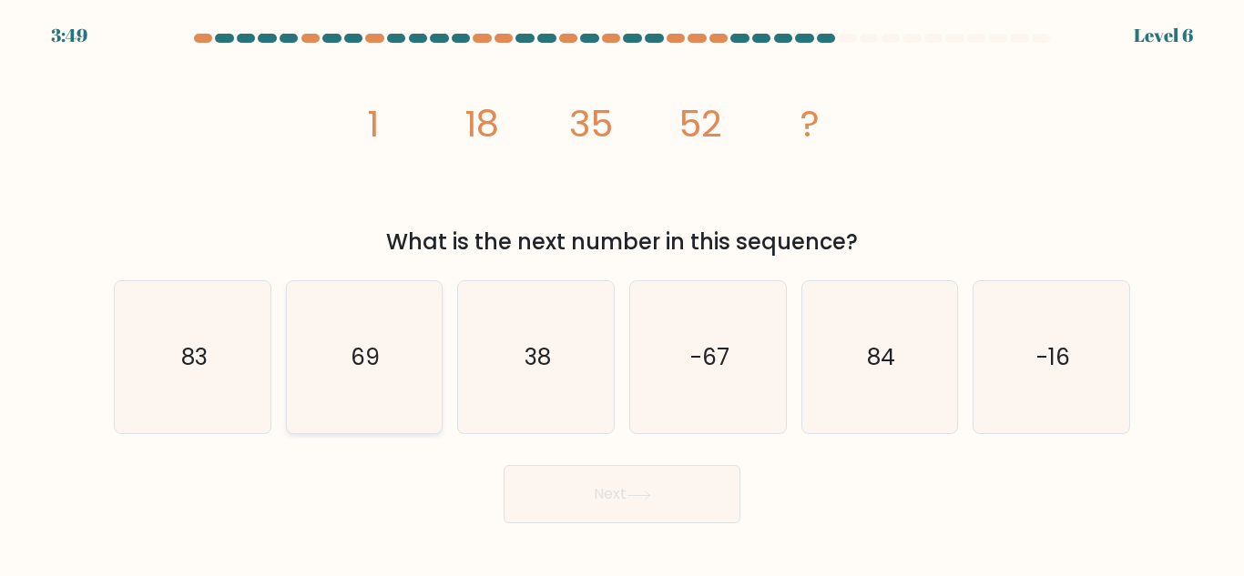
click at [412, 370] on icon "69" at bounding box center [364, 357] width 152 height 152
click at [622, 293] on input "b. 69" at bounding box center [622, 291] width 1 height 5
radio input "true"
click at [590, 508] on button "Next" at bounding box center [622, 494] width 237 height 58
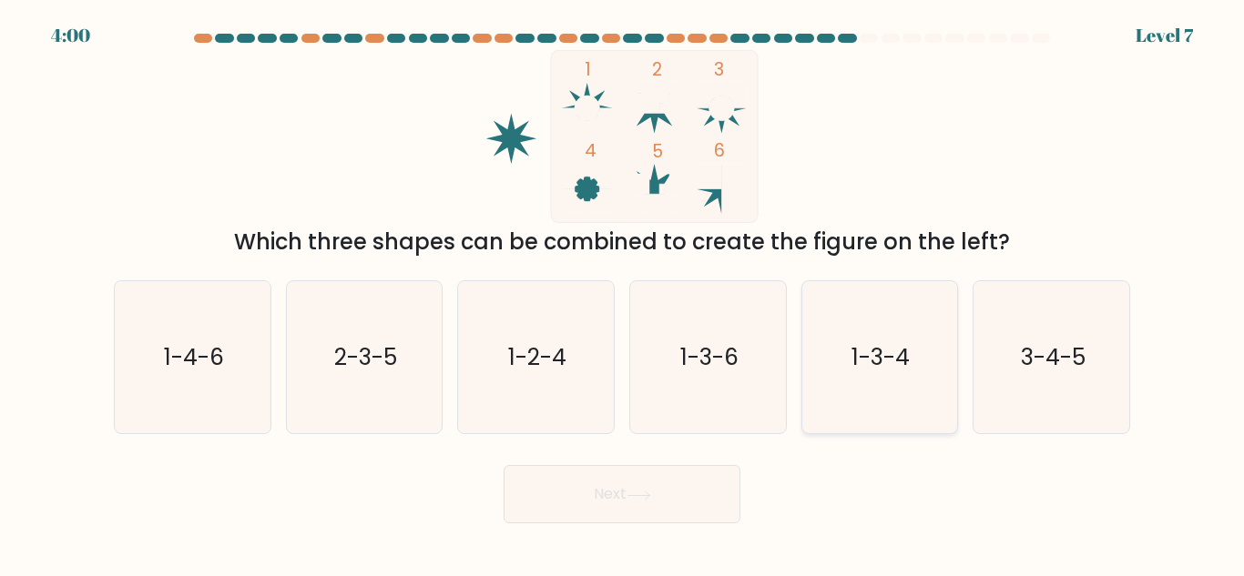
click at [913, 362] on icon "1-3-4" at bounding box center [879, 357] width 152 height 152
click at [623, 293] on input "e. 1-3-4" at bounding box center [622, 291] width 1 height 5
radio input "true"
click at [581, 494] on button "Next" at bounding box center [622, 494] width 237 height 58
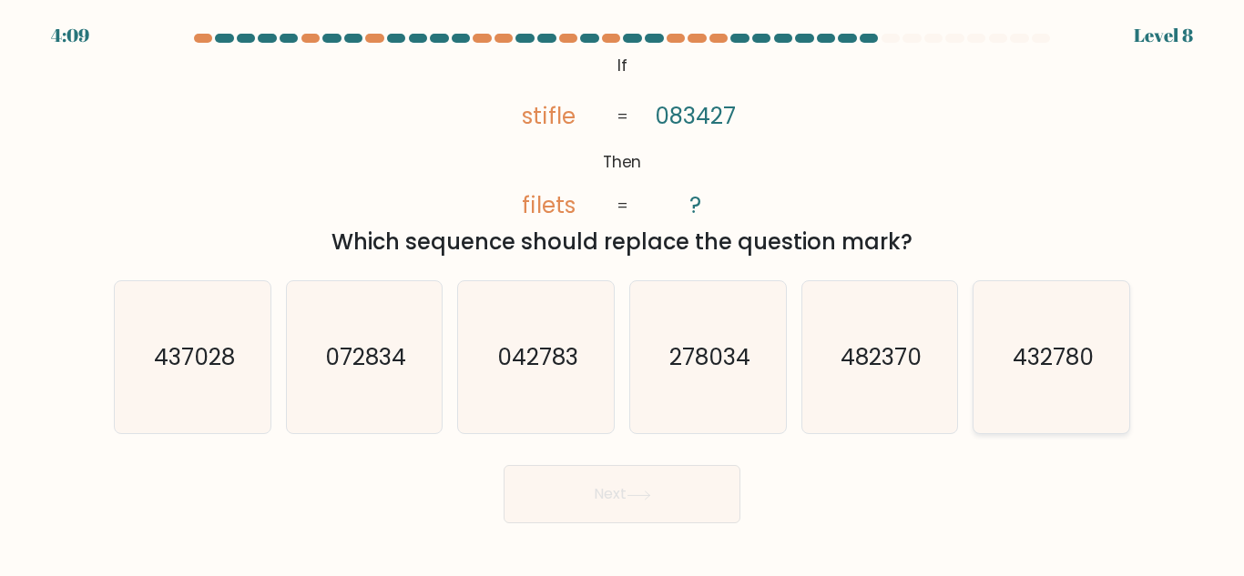
click at [1087, 320] on icon "432780" at bounding box center [1051, 357] width 152 height 152
click at [623, 293] on input "f. 432780" at bounding box center [622, 291] width 1 height 5
radio input "true"
click at [712, 493] on button "Next" at bounding box center [622, 494] width 237 height 58
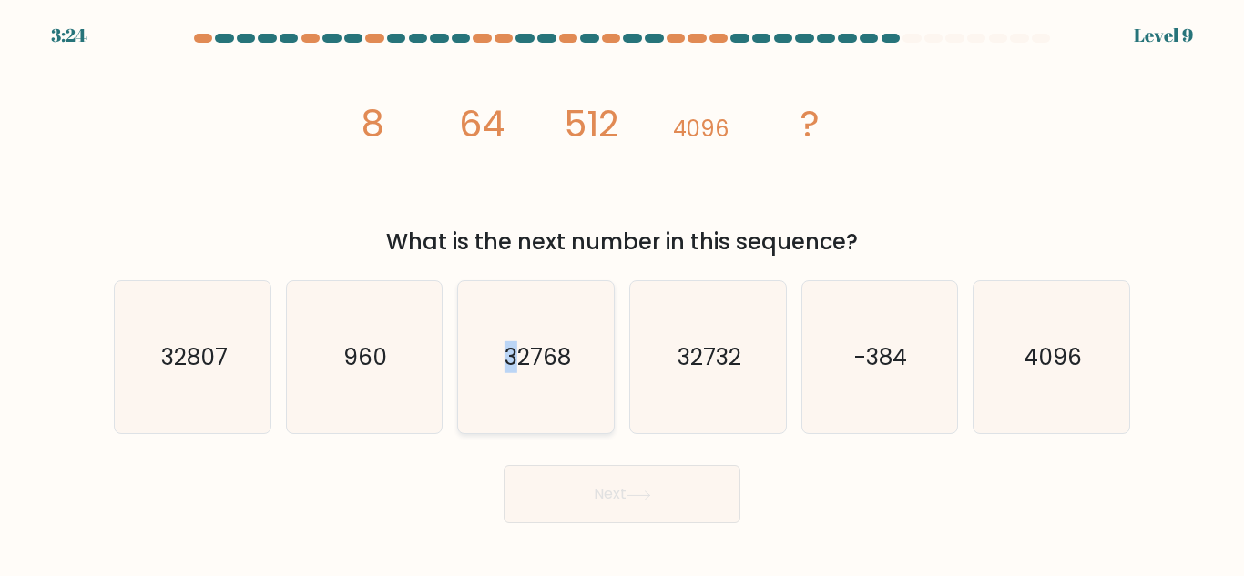
click at [508, 366] on text "32768" at bounding box center [537, 357] width 66 height 32
click at [560, 380] on icon "32768" at bounding box center [536, 357] width 152 height 152
click at [622, 293] on input "c. 32768" at bounding box center [622, 291] width 1 height 5
radio input "true"
click at [600, 490] on button "Next" at bounding box center [622, 494] width 237 height 58
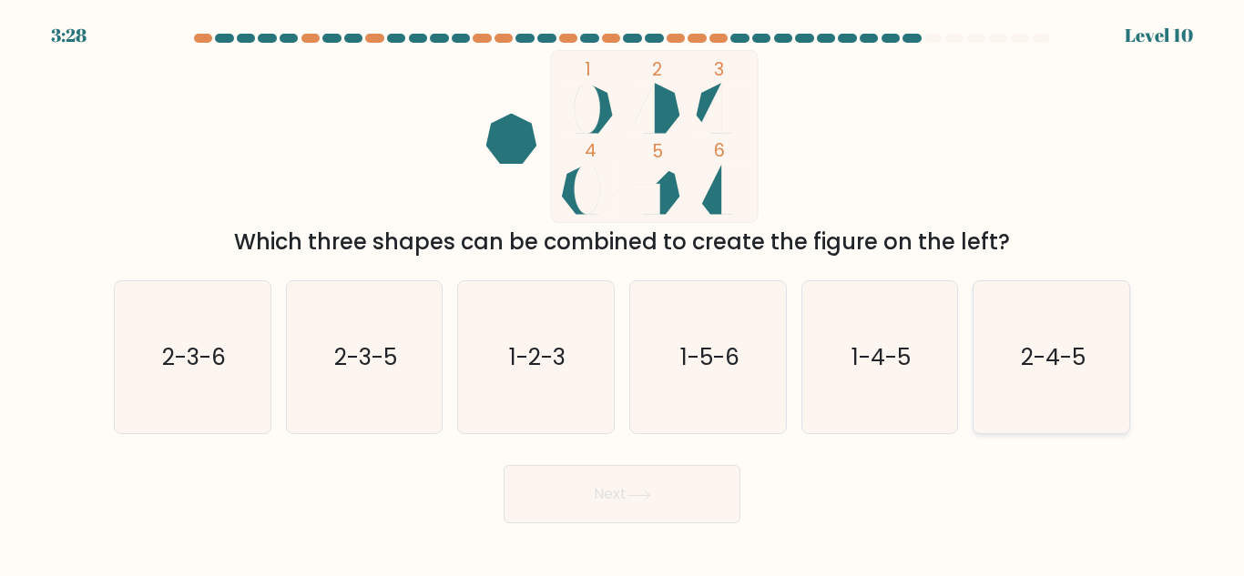
click at [1045, 341] on icon "2-4-5" at bounding box center [1051, 357] width 152 height 152
click at [623, 293] on input "f. 2-4-5" at bounding box center [622, 291] width 1 height 5
radio input "true"
click at [543, 480] on button "Next" at bounding box center [622, 494] width 237 height 58
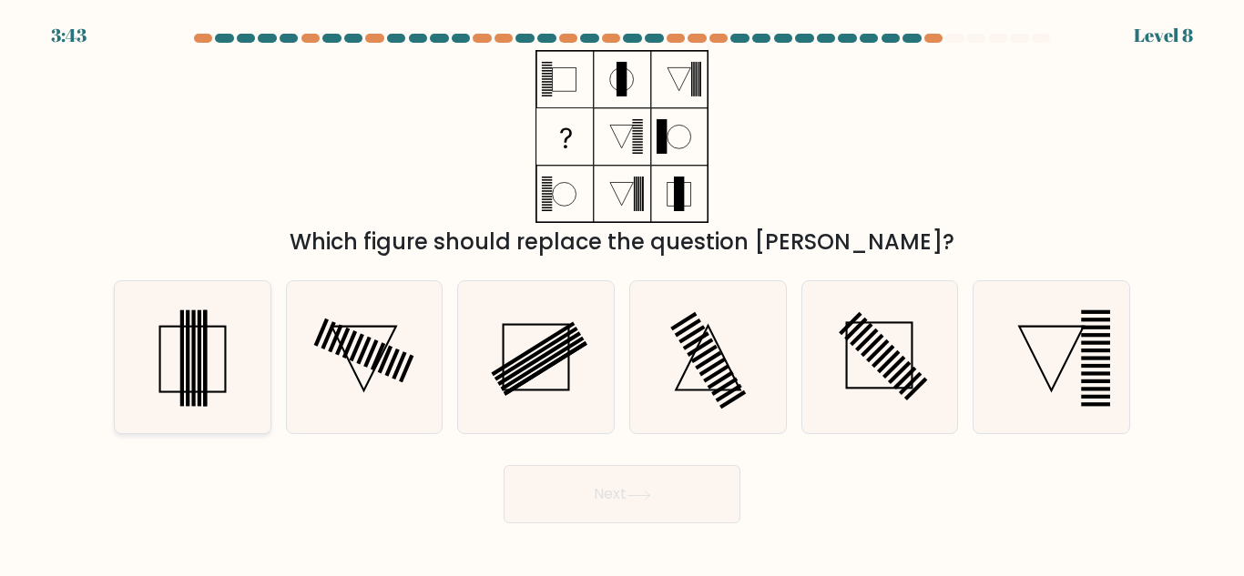
click at [220, 377] on icon at bounding box center [193, 357] width 152 height 152
click at [622, 293] on input "a." at bounding box center [622, 291] width 1 height 5
radio input "true"
click at [561, 478] on button "Next" at bounding box center [622, 494] width 237 height 58
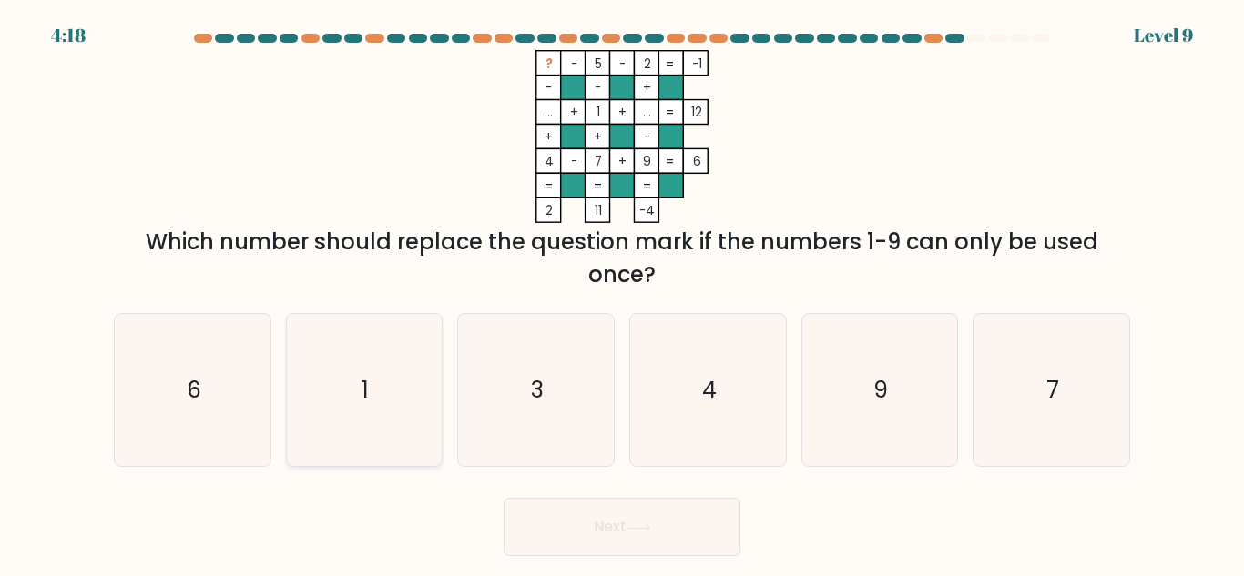
click at [404, 402] on icon "1" at bounding box center [364, 390] width 152 height 152
click at [622, 293] on input "b. 1" at bounding box center [622, 291] width 1 height 5
radio input "true"
click at [582, 396] on icon "3" at bounding box center [536, 390] width 152 height 152
click at [622, 293] on input "c. 3" at bounding box center [622, 291] width 1 height 5
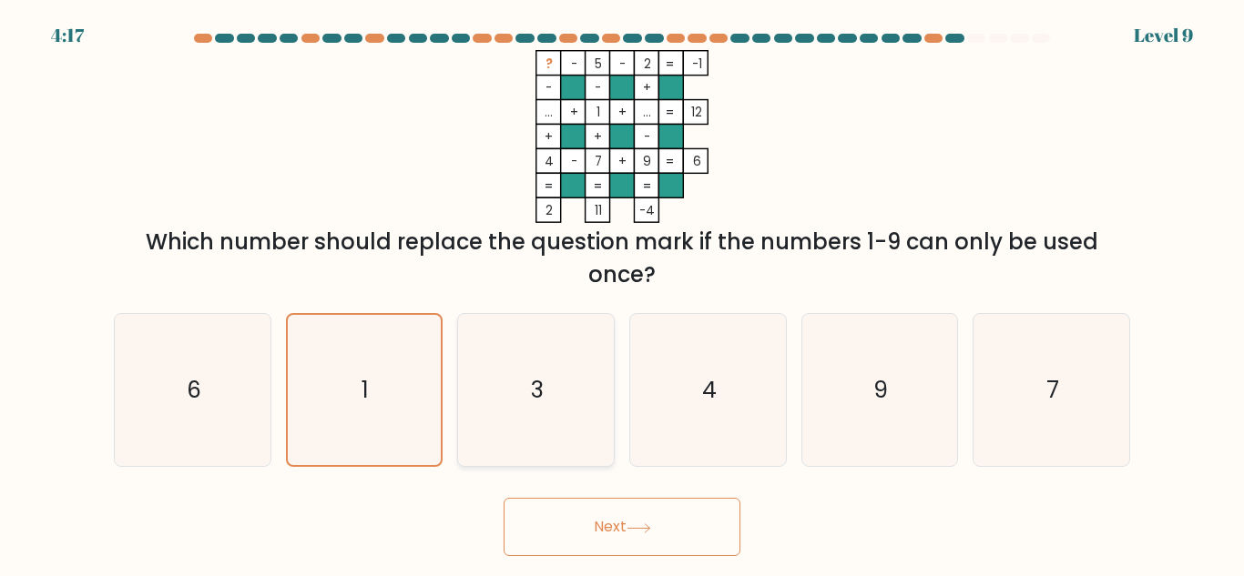
radio input "true"
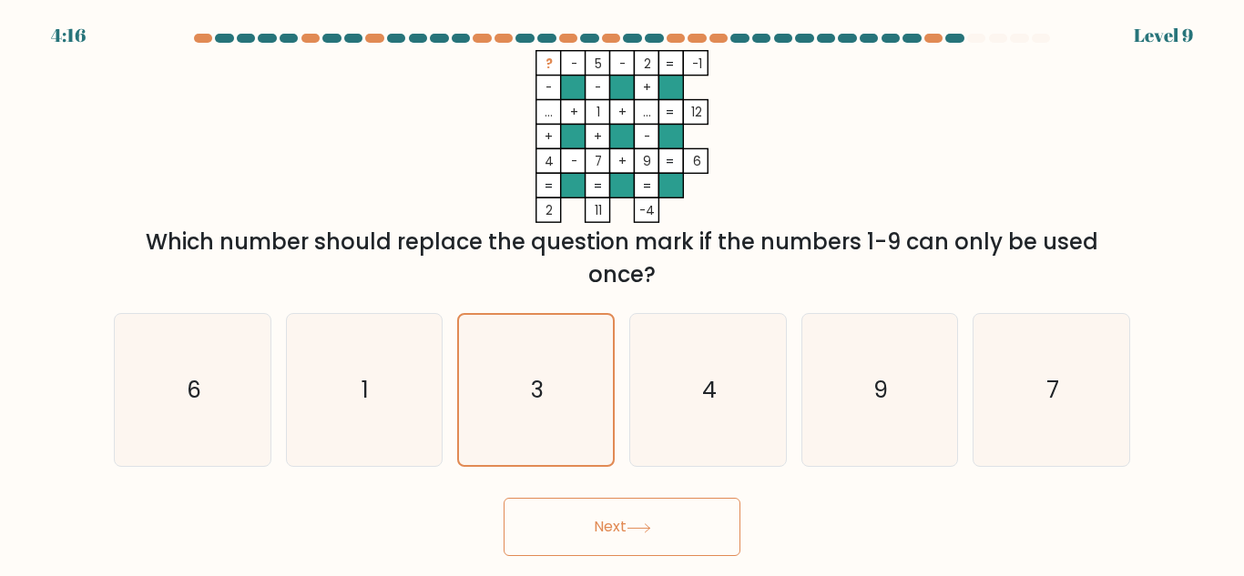
click at [624, 540] on button "Next" at bounding box center [622, 527] width 237 height 58
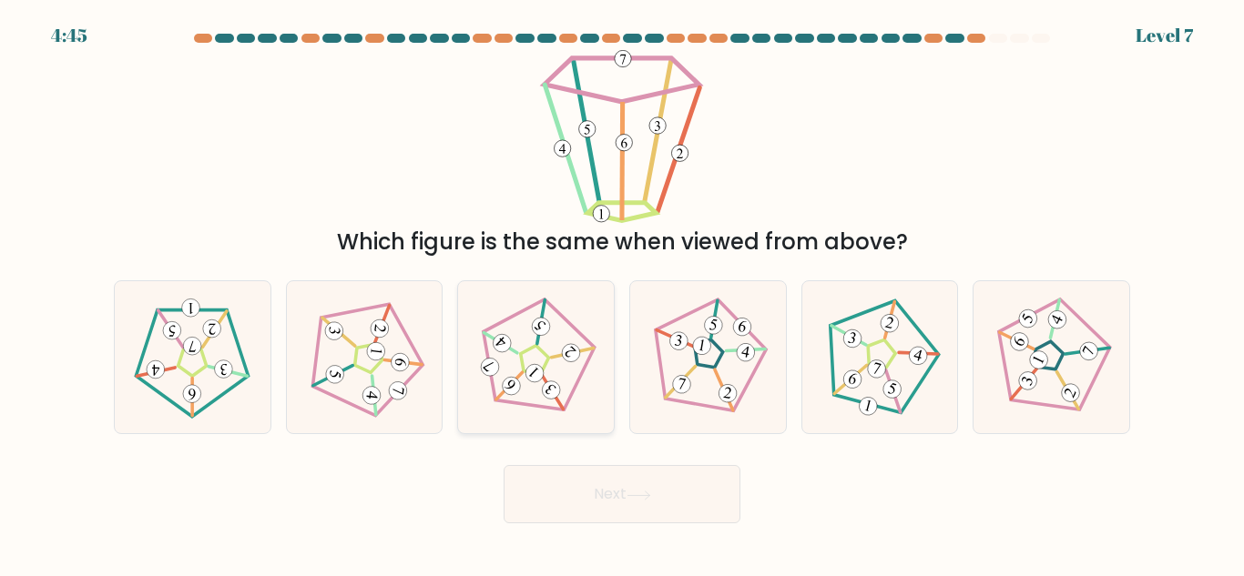
click at [504, 369] on icon at bounding box center [536, 358] width 122 height 122
click at [622, 293] on input "c." at bounding box center [622, 291] width 1 height 5
radio input "true"
click at [622, 504] on button "Next" at bounding box center [622, 494] width 237 height 58
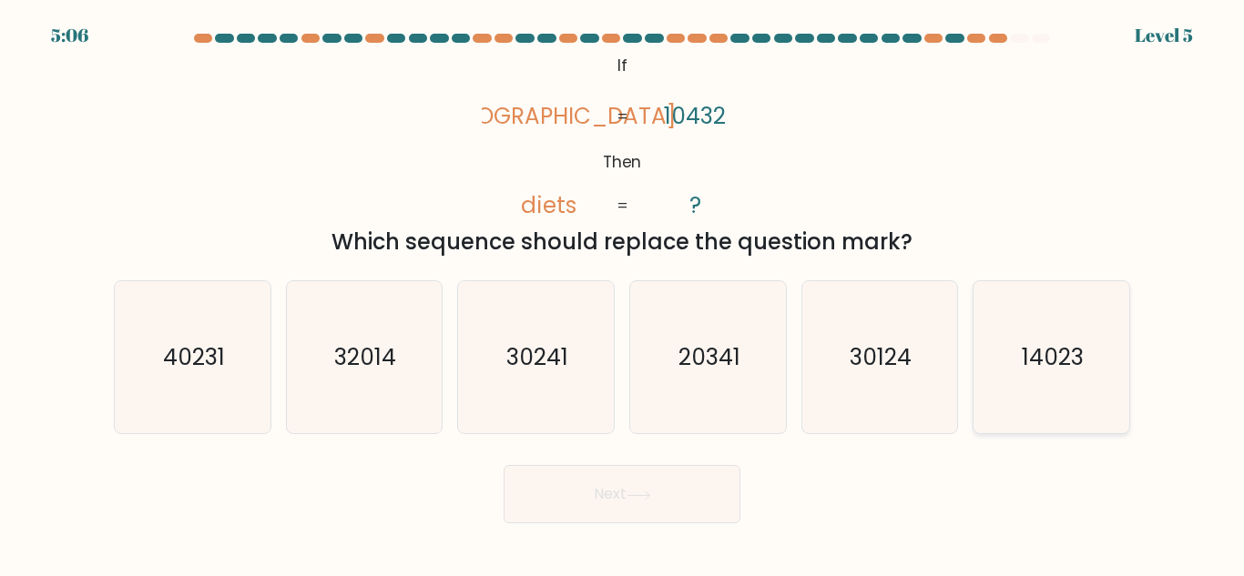
click at [1075, 375] on icon "14023" at bounding box center [1051, 357] width 152 height 152
click at [623, 293] on input "f. 14023" at bounding box center [622, 291] width 1 height 5
radio input "true"
click at [589, 505] on button "Next" at bounding box center [622, 494] width 237 height 58
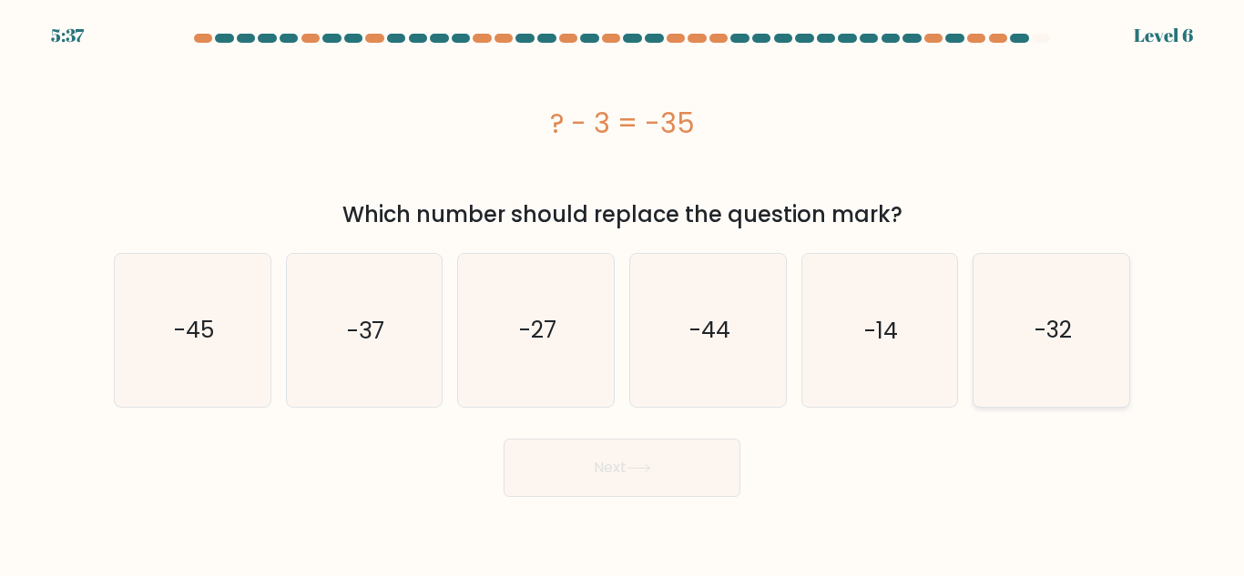
drag, startPoint x: 1089, startPoint y: 315, endPoint x: 1073, endPoint y: 315, distance: 16.4
click at [1088, 315] on icon "-32" at bounding box center [1051, 330] width 152 height 152
click at [623, 293] on input "f. -32" at bounding box center [622, 291] width 1 height 5
radio input "true"
drag, startPoint x: 652, startPoint y: 469, endPoint x: 647, endPoint y: 460, distance: 10.2
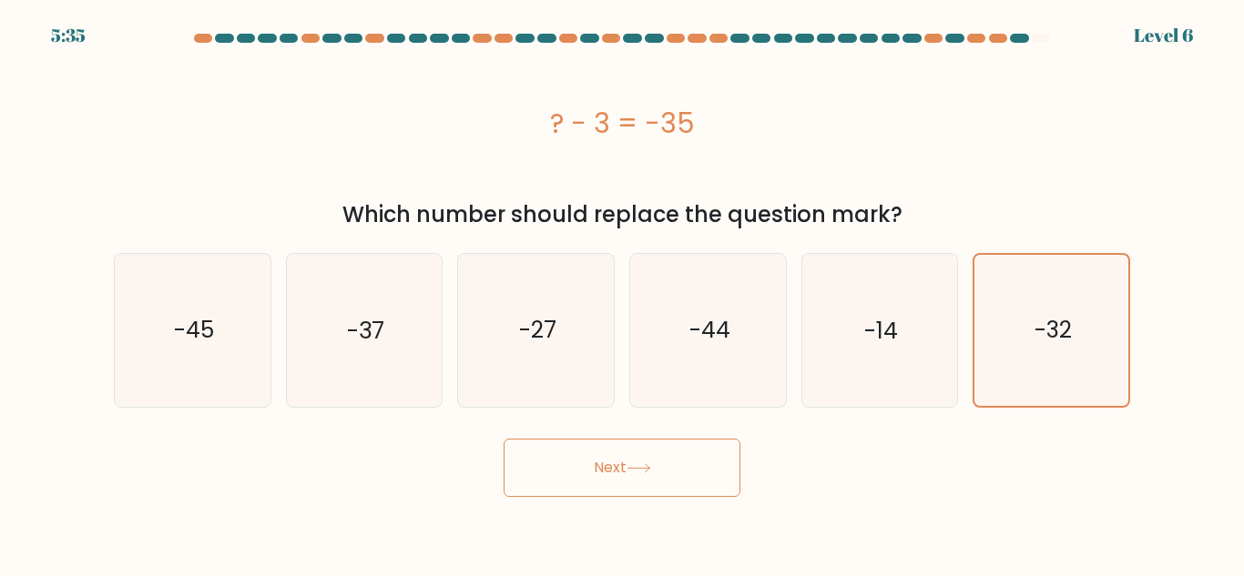
click at [647, 460] on button "Next" at bounding box center [622, 468] width 237 height 58
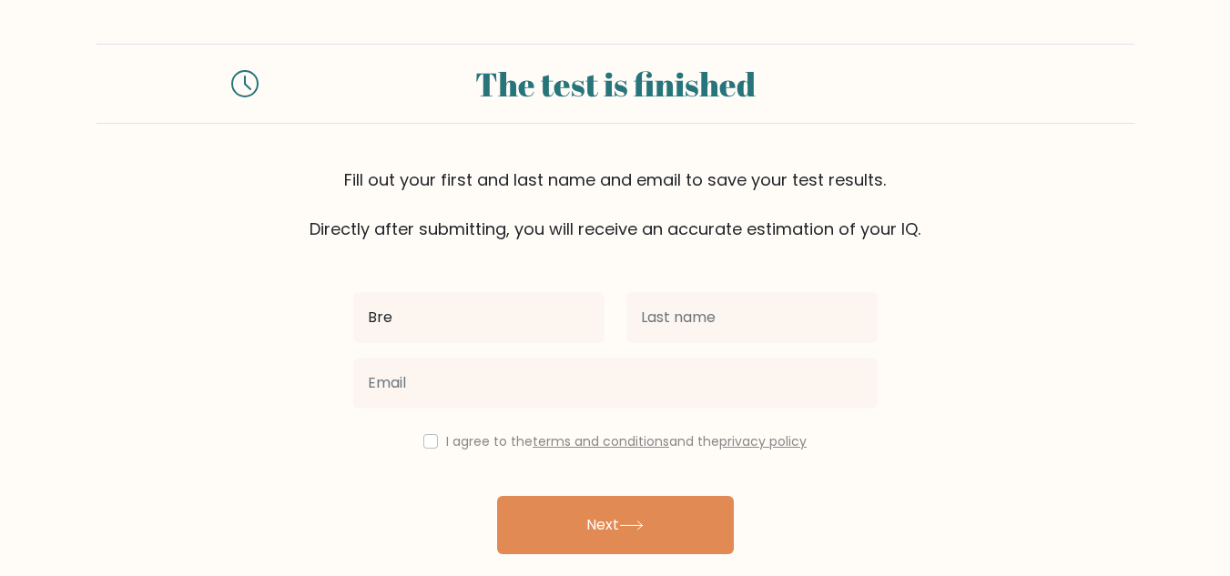
type input "Bre"
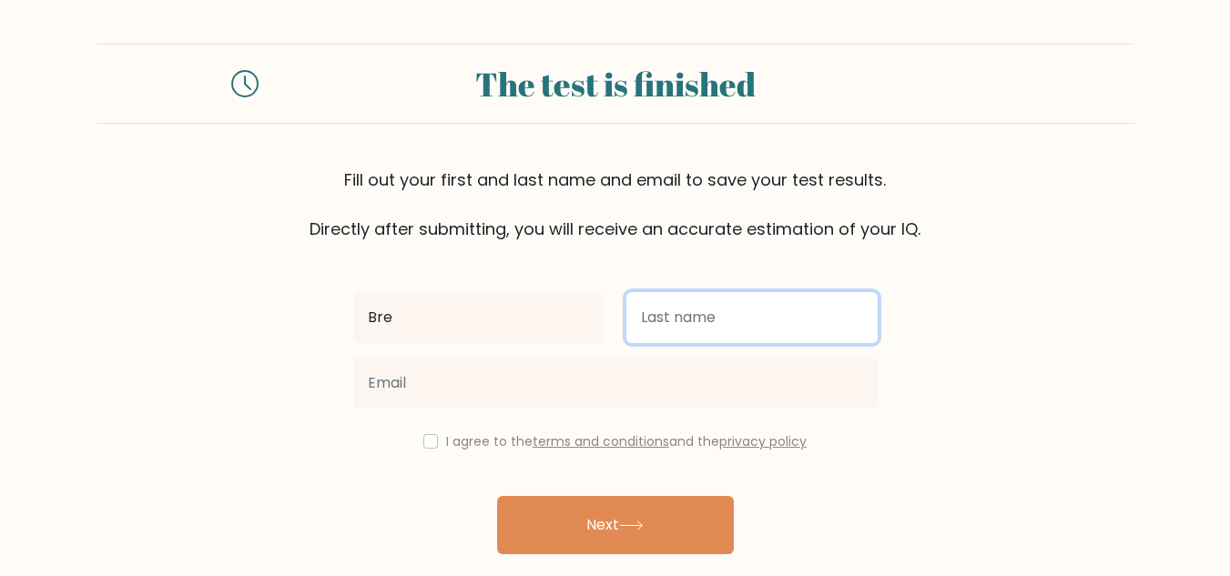
click at [670, 319] on input "text" at bounding box center [752, 317] width 251 height 51
type input "Romantico"
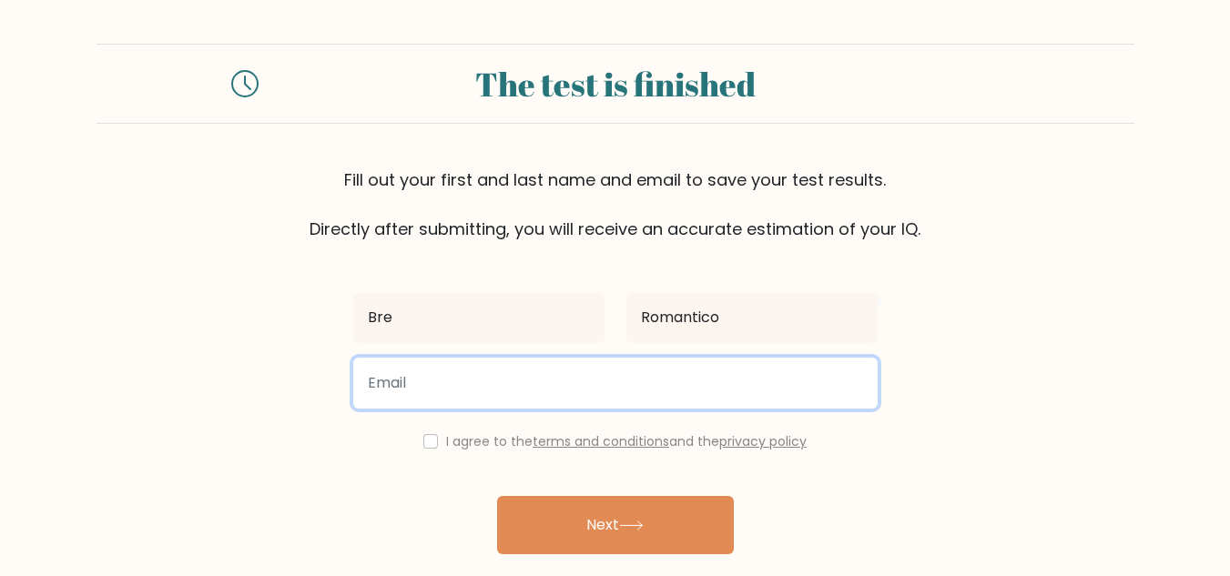
click at [571, 367] on input "email" at bounding box center [615, 383] width 525 height 51
type input "[EMAIL_ADDRESS][DOMAIN_NAME]"
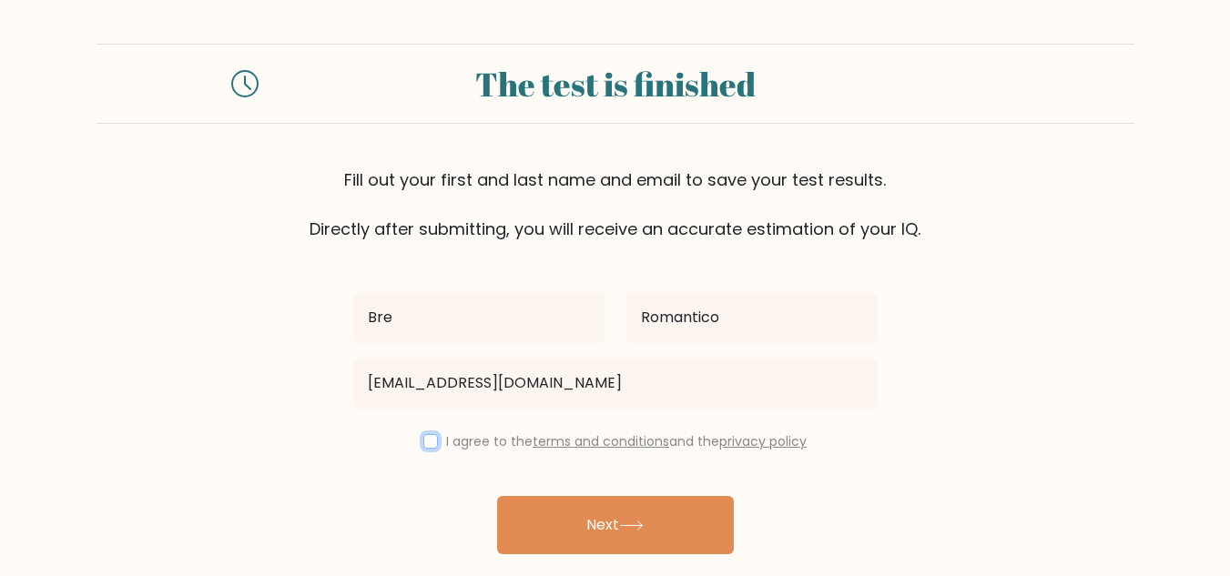
click at [428, 438] on input "checkbox" at bounding box center [430, 441] width 15 height 15
checkbox input "true"
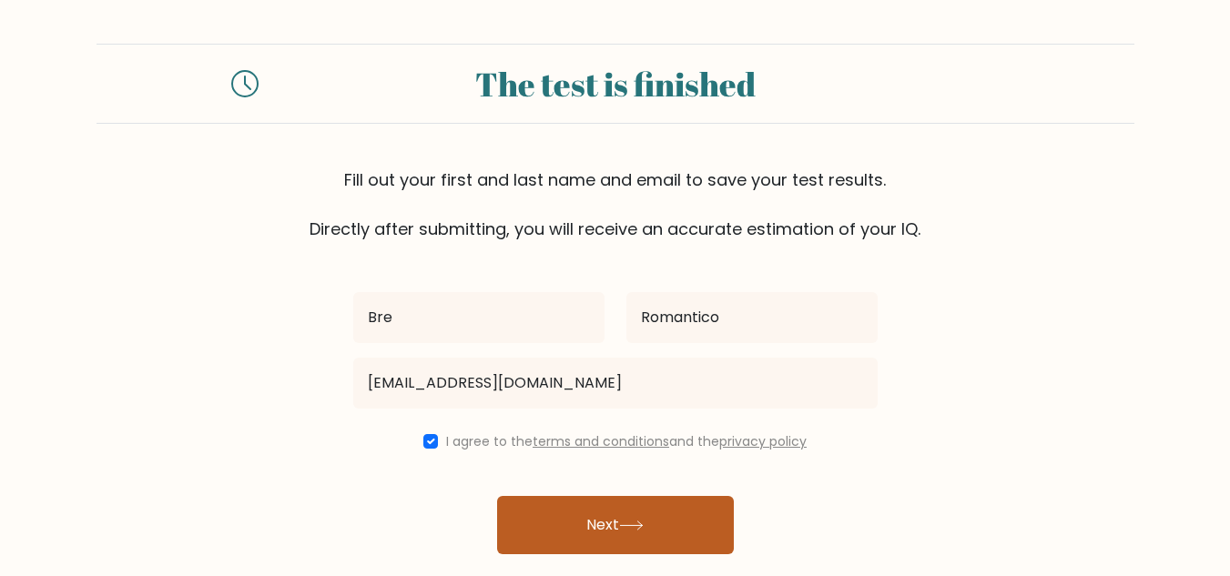
click at [642, 526] on icon at bounding box center [631, 526] width 22 height 8
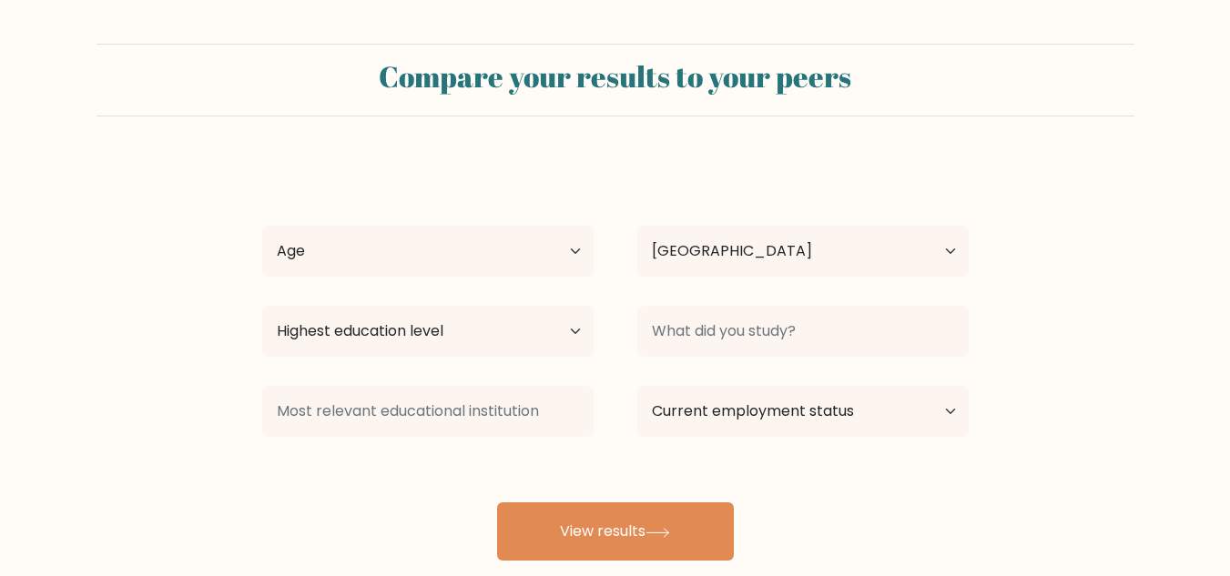
select select "PH"
click at [554, 264] on select "Age Under 18 years old 18-24 years old 25-34 years old 35-44 years old 45-54 ye…" at bounding box center [427, 251] width 331 height 51
select select "18_24"
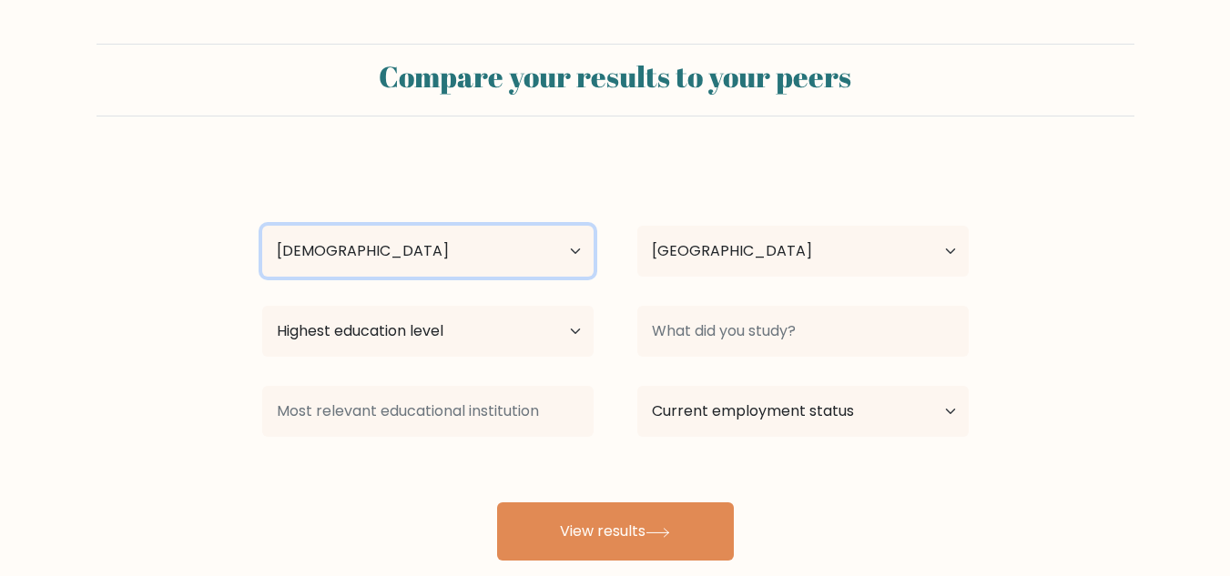
click at [262, 226] on select "Age Under 18 years old 18-24 years old 25-34 years old 35-44 years old 45-54 ye…" at bounding box center [427, 251] width 331 height 51
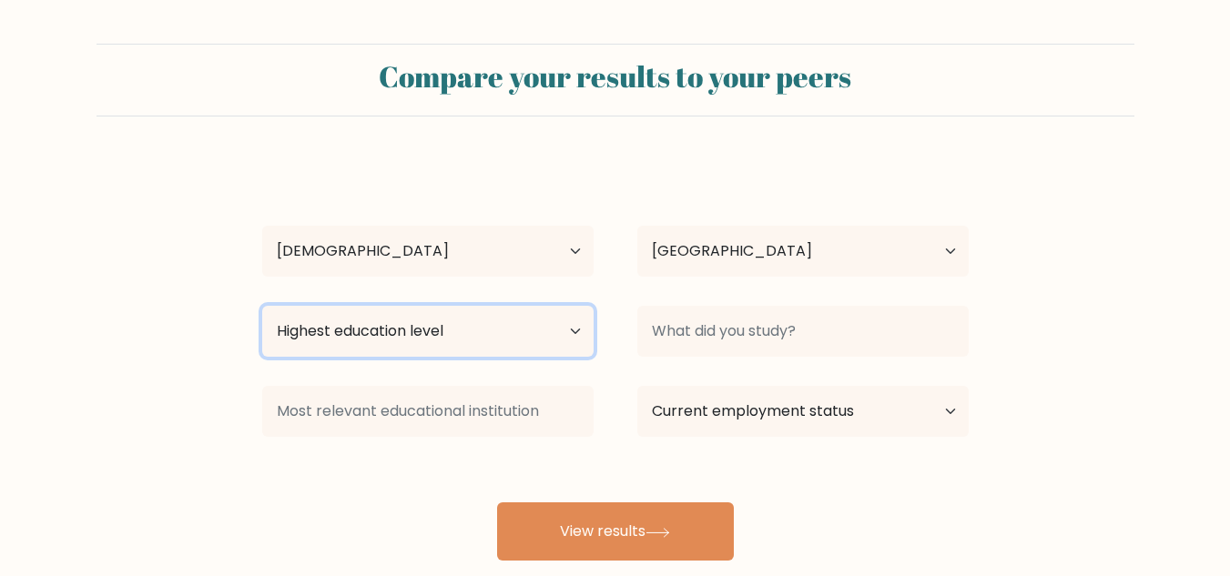
click at [548, 333] on select "Highest education level No schooling Primary Lower Secondary Upper Secondary Oc…" at bounding box center [427, 331] width 331 height 51
select select "bachelors_degree"
click at [262, 306] on select "Highest education level No schooling Primary Lower Secondary Upper Secondary Oc…" at bounding box center [427, 331] width 331 height 51
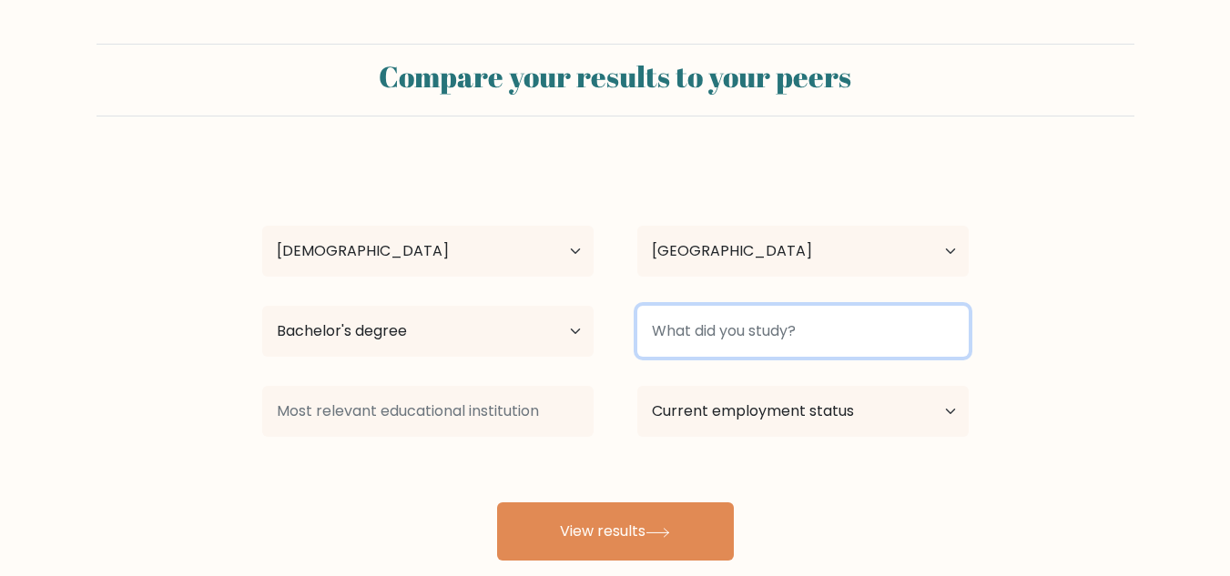
click at [894, 324] on input at bounding box center [802, 331] width 331 height 51
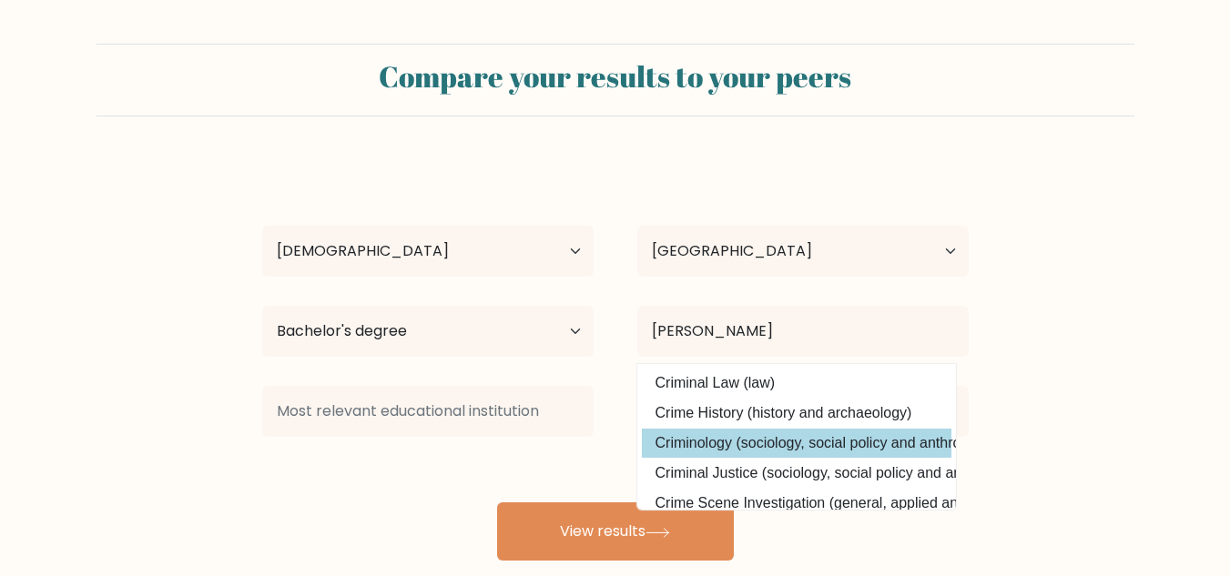
click at [839, 437] on option "Criminology (sociology, social policy and anthropology)" at bounding box center [797, 443] width 310 height 29
type input "Criminology"
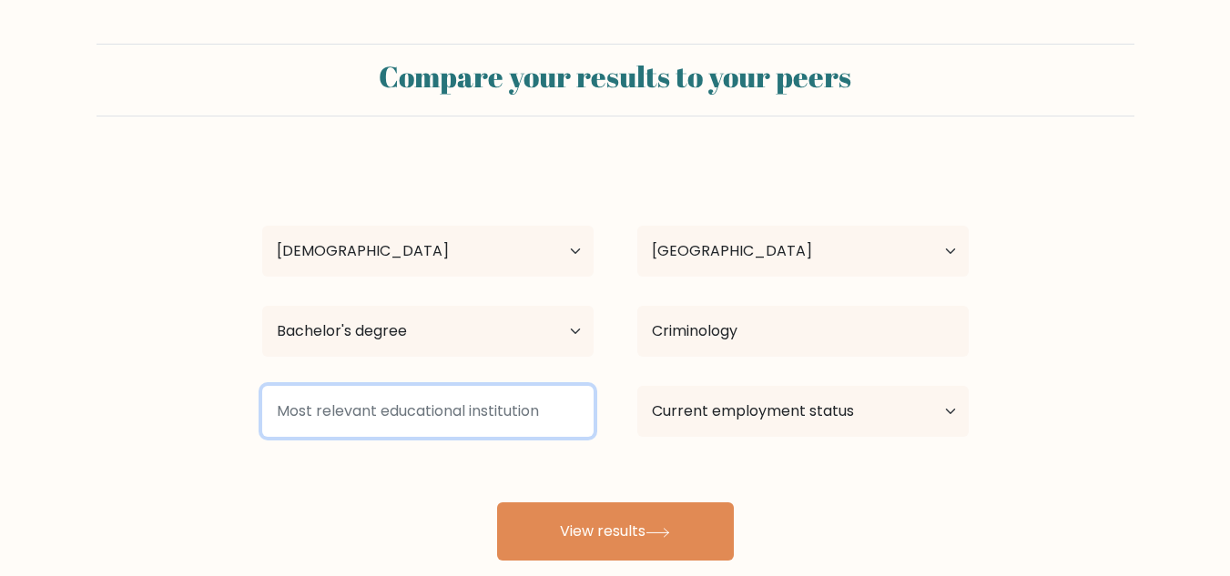
click at [487, 422] on input at bounding box center [427, 411] width 331 height 51
type input "ICCT"
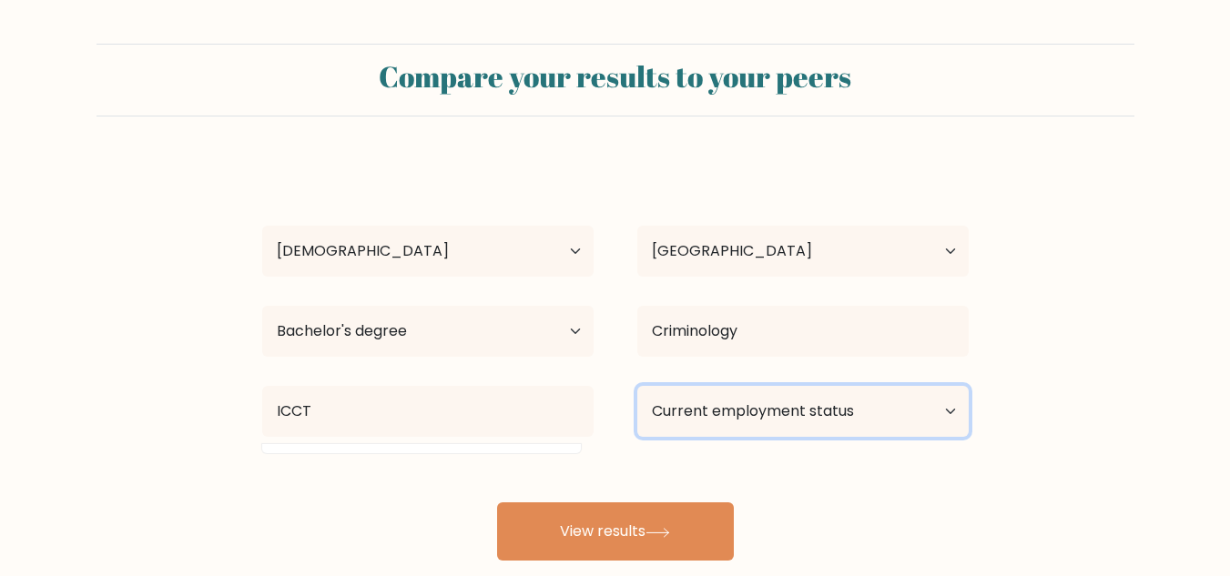
click at [715, 418] on select "Current employment status Employed Student Retired Other / prefer not to answer" at bounding box center [802, 411] width 331 height 51
select select "other"
click at [637, 386] on select "Current employment status Employed Student Retired Other / prefer not to answer" at bounding box center [802, 411] width 331 height 51
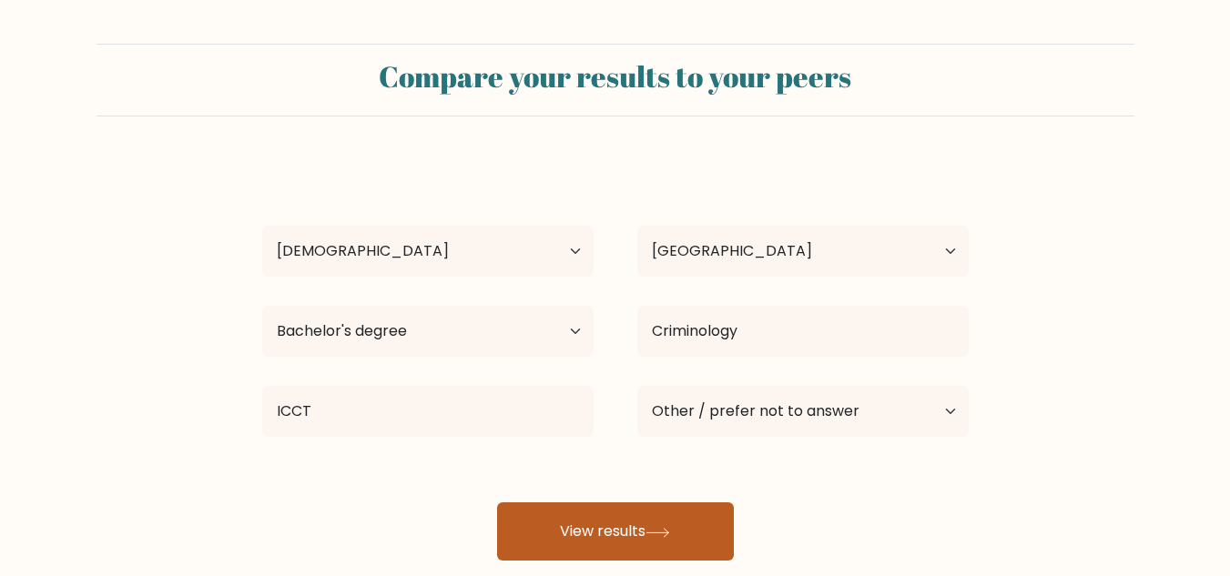
click at [598, 532] on button "View results" at bounding box center [615, 532] width 237 height 58
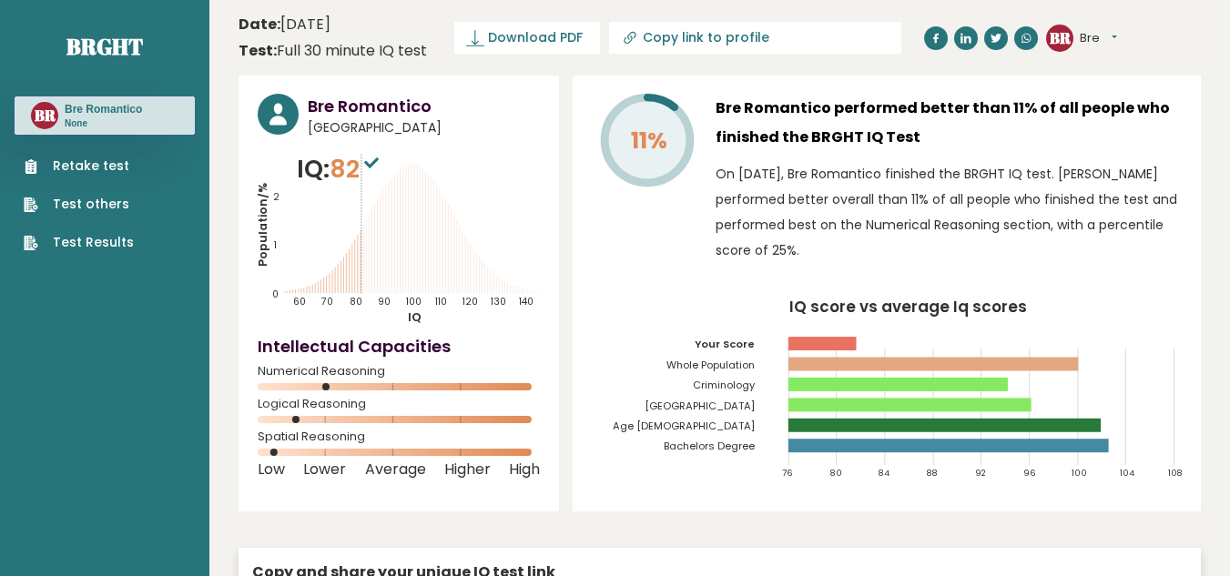
click at [543, 280] on div "Bre Romantico [GEOGRAPHIC_DATA] IQ: 82 Population/% IQ 0 1 2 60 70 80 90 100 11…" at bounding box center [399, 294] width 321 height 436
